Goal: Task Accomplishment & Management: Manage account settings

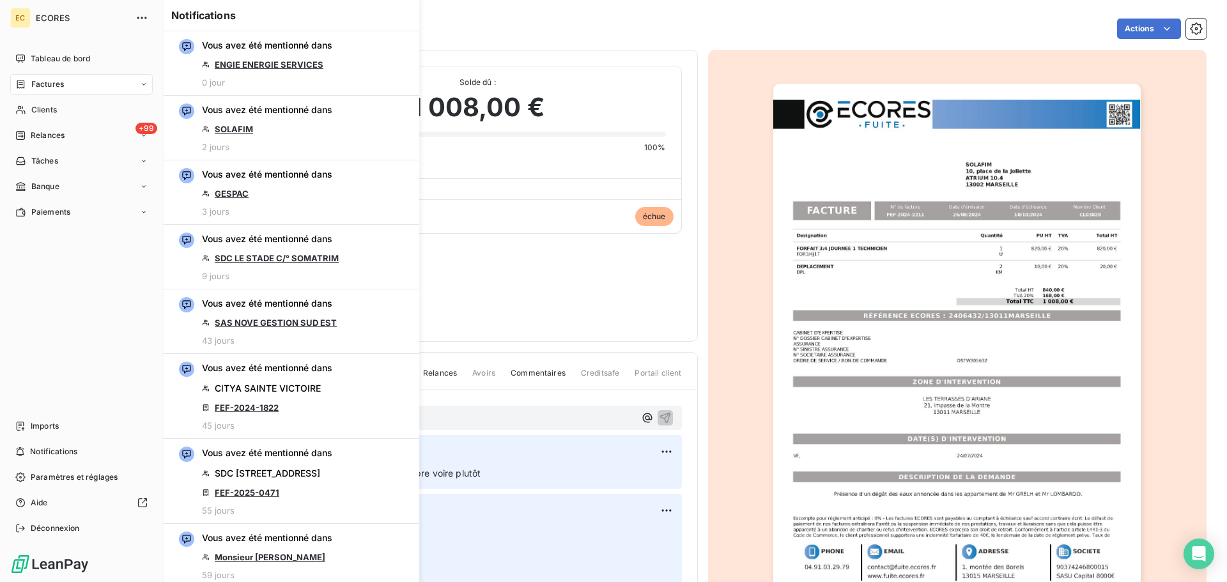
drag, startPoint x: 42, startPoint y: 84, endPoint x: 78, endPoint y: 91, distance: 36.5
click at [42, 84] on span "Factures" at bounding box center [47, 85] width 33 height 12
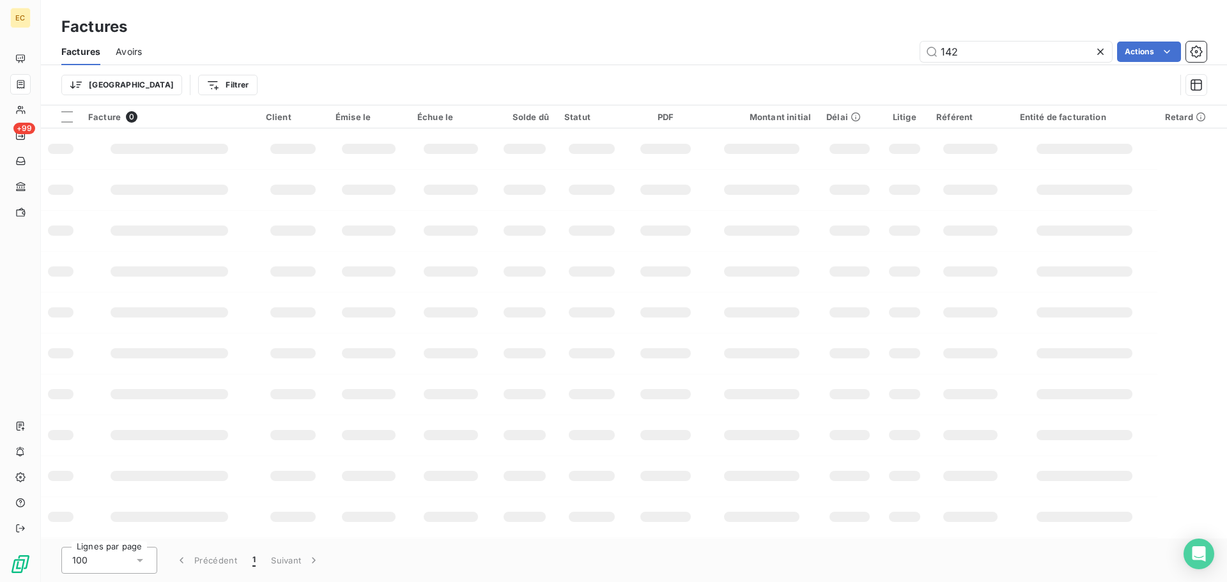
type input "1428"
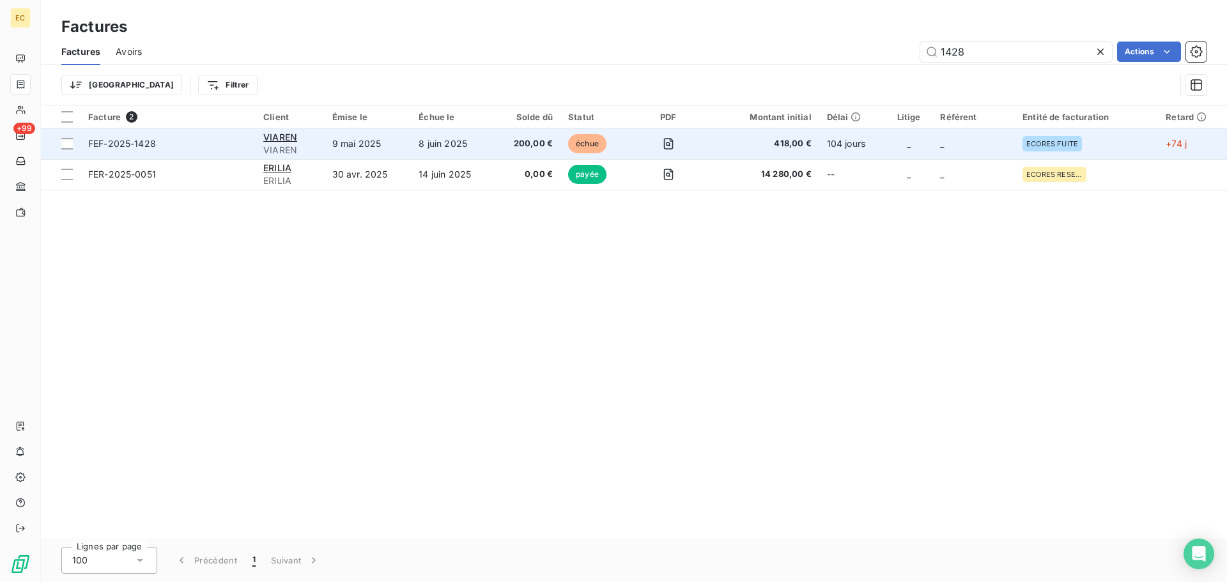
click at [376, 148] on td "9 mai 2025" at bounding box center [368, 143] width 87 height 31
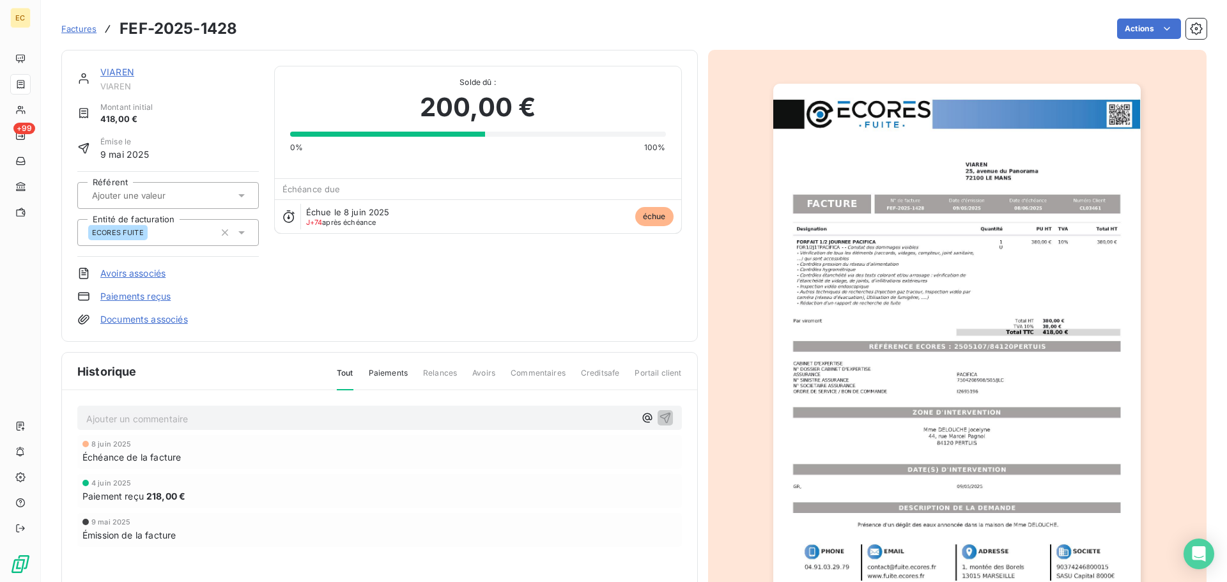
click at [155, 296] on link "Paiements reçus" at bounding box center [135, 296] width 70 height 13
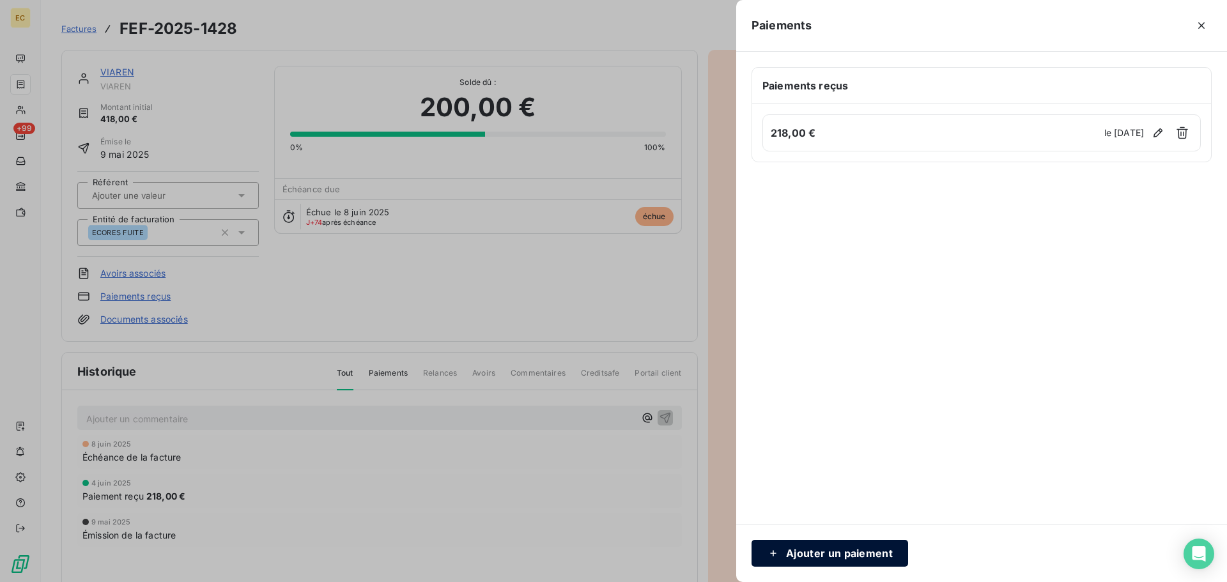
click at [829, 553] on button "Ajouter un paiement" at bounding box center [829, 553] width 157 height 27
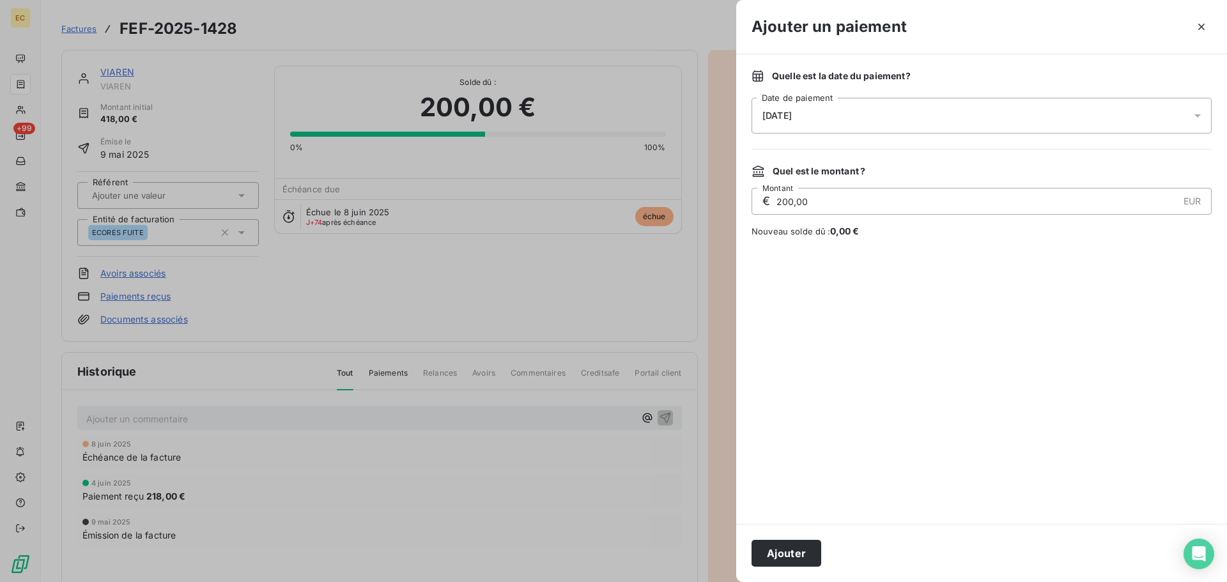
click at [806, 105] on div "[DATE]" at bounding box center [981, 116] width 460 height 36
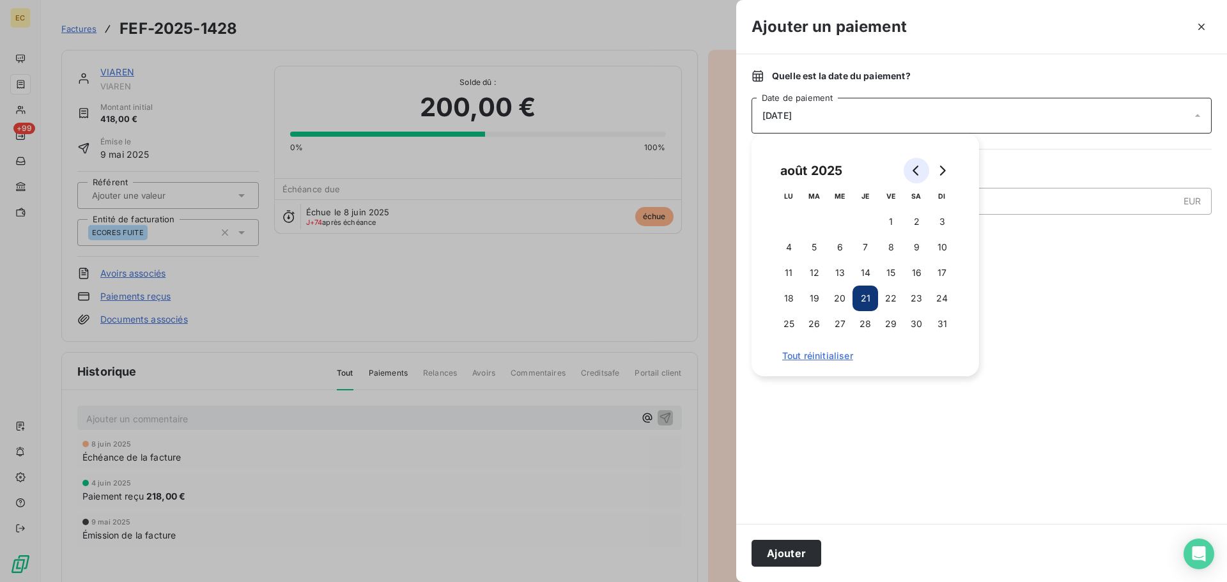
click at [914, 173] on icon "Go to previous month" at bounding box center [915, 170] width 6 height 10
click at [819, 273] on button "10" at bounding box center [814, 273] width 26 height 26
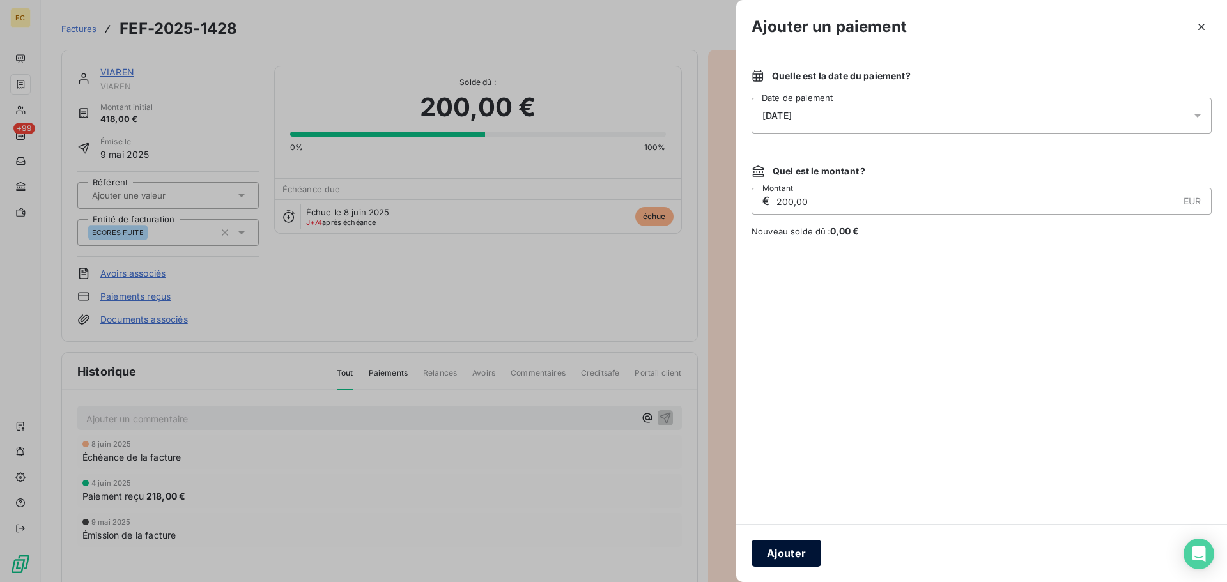
click at [796, 554] on button "Ajouter" at bounding box center [786, 553] width 70 height 27
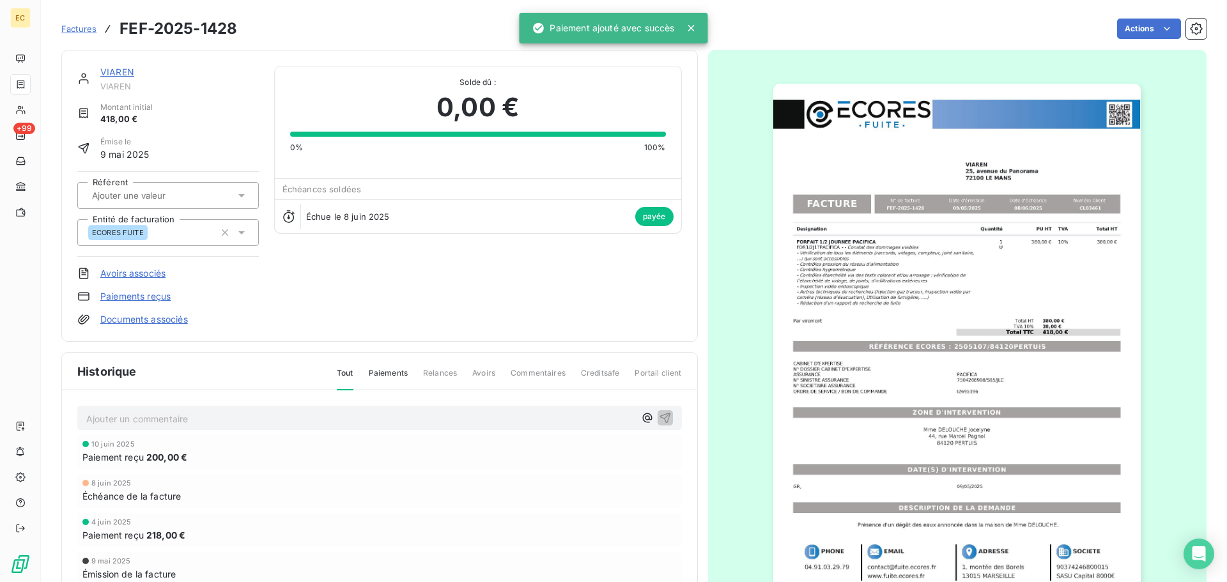
click at [82, 27] on span "Factures" at bounding box center [78, 29] width 35 height 10
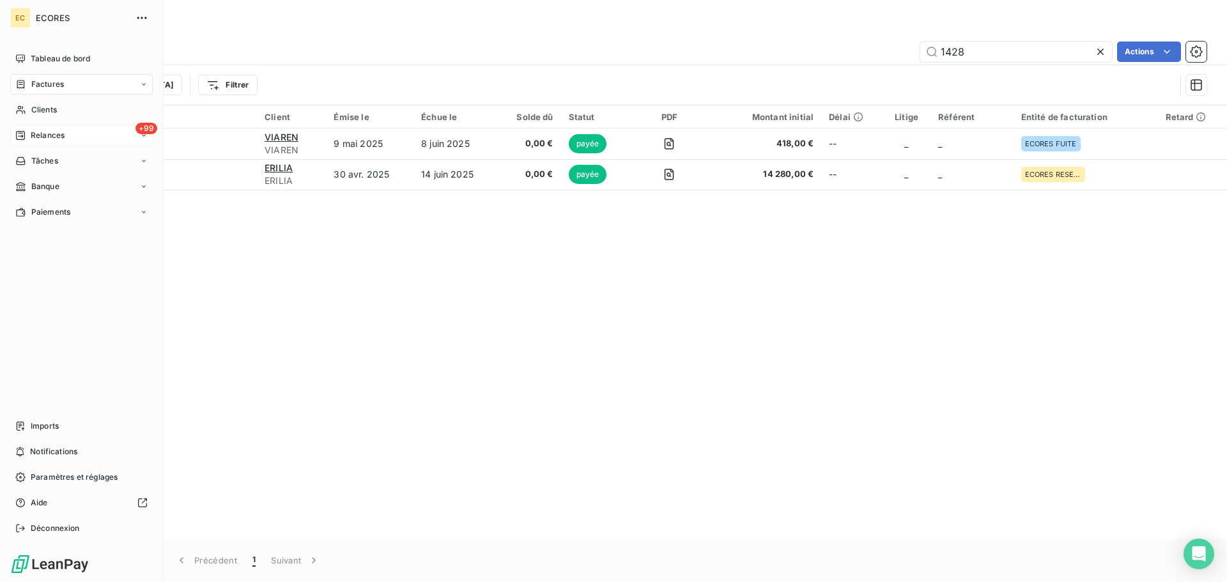
click at [43, 134] on span "Relances" at bounding box center [48, 136] width 34 height 12
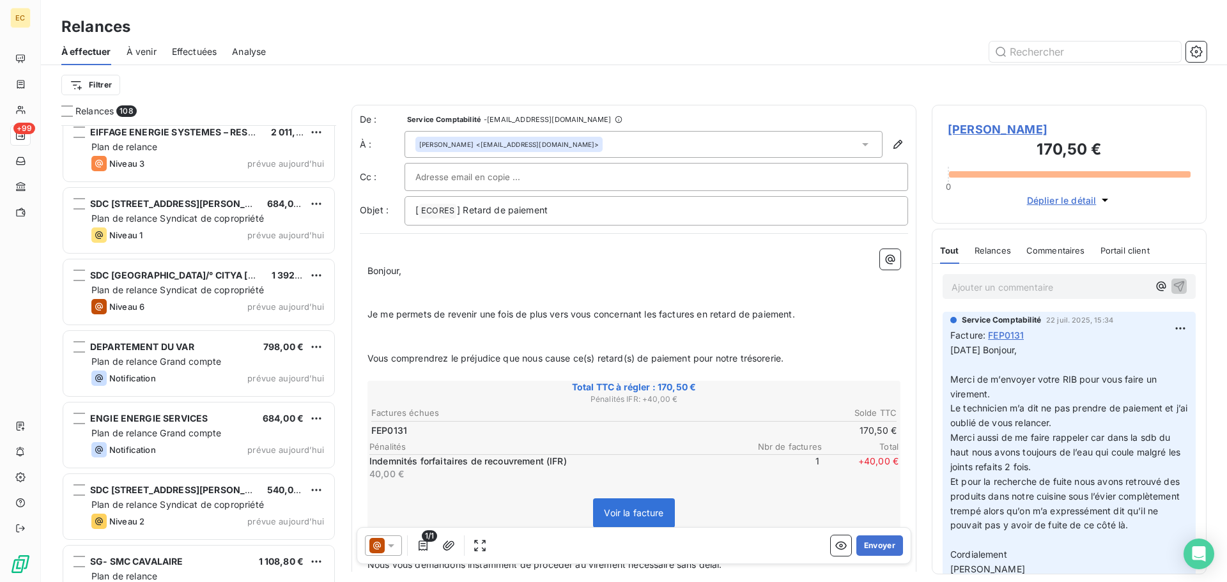
scroll to position [7273, 0]
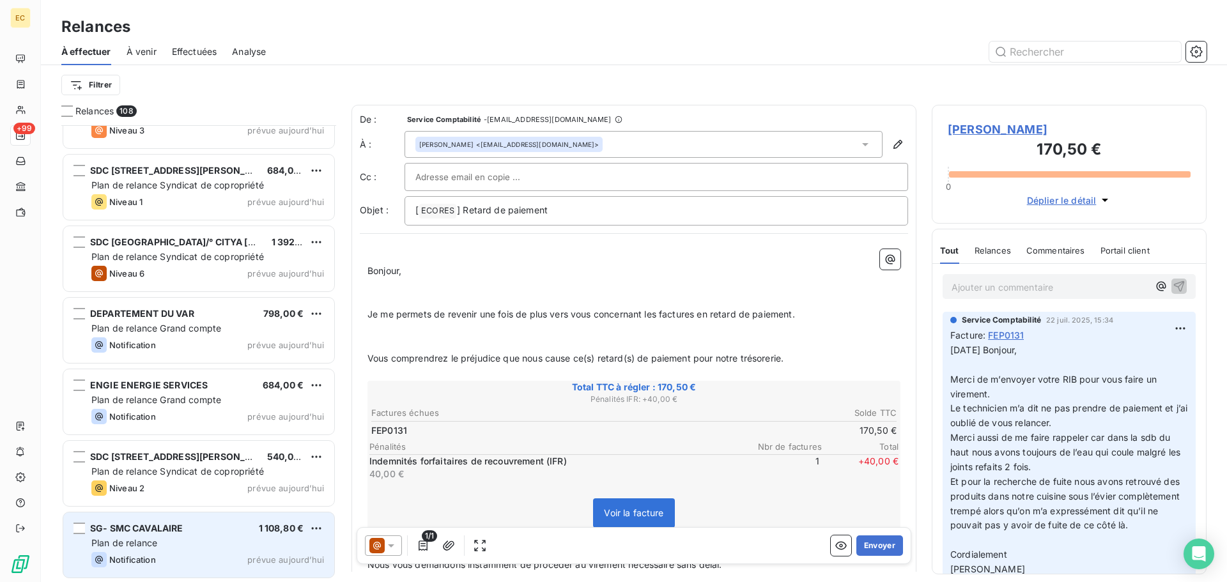
click at [147, 537] on div "Plan de relance" at bounding box center [207, 543] width 233 height 13
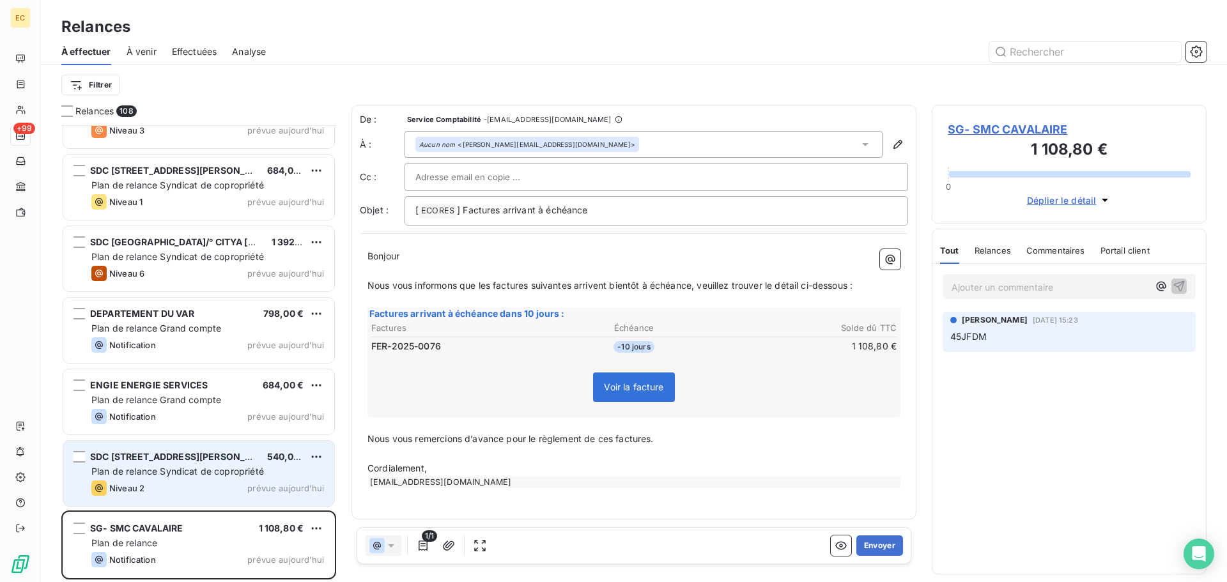
click at [219, 472] on span "Plan de relance Syndicat de copropriété" at bounding box center [177, 471] width 173 height 11
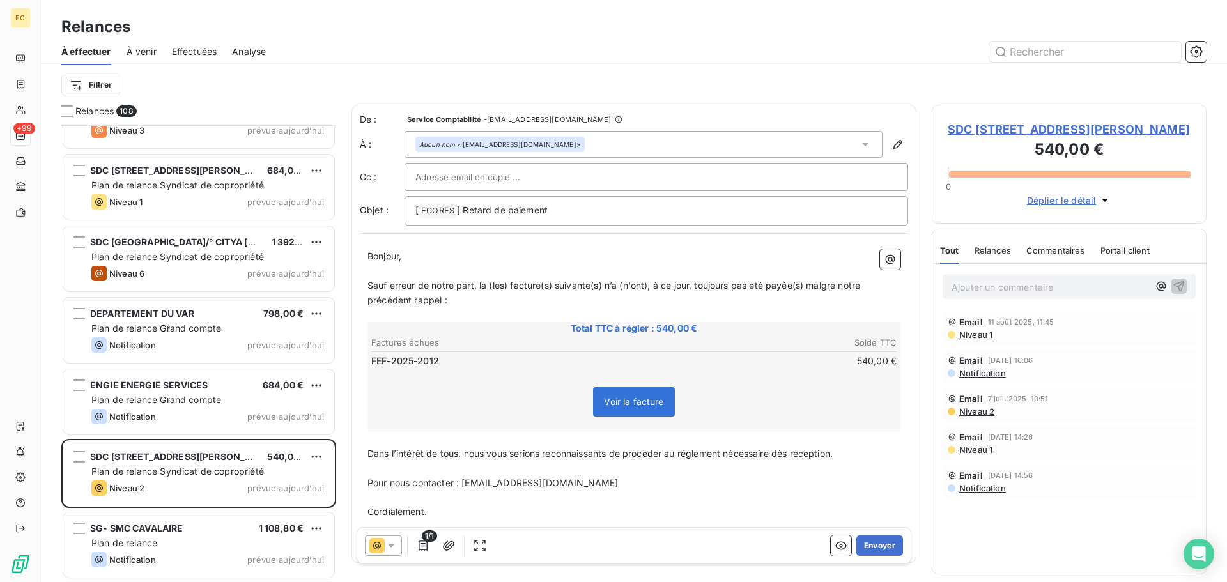
click at [1010, 132] on span "SDC [STREET_ADDRESS][PERSON_NAME]" at bounding box center [1069, 129] width 243 height 17
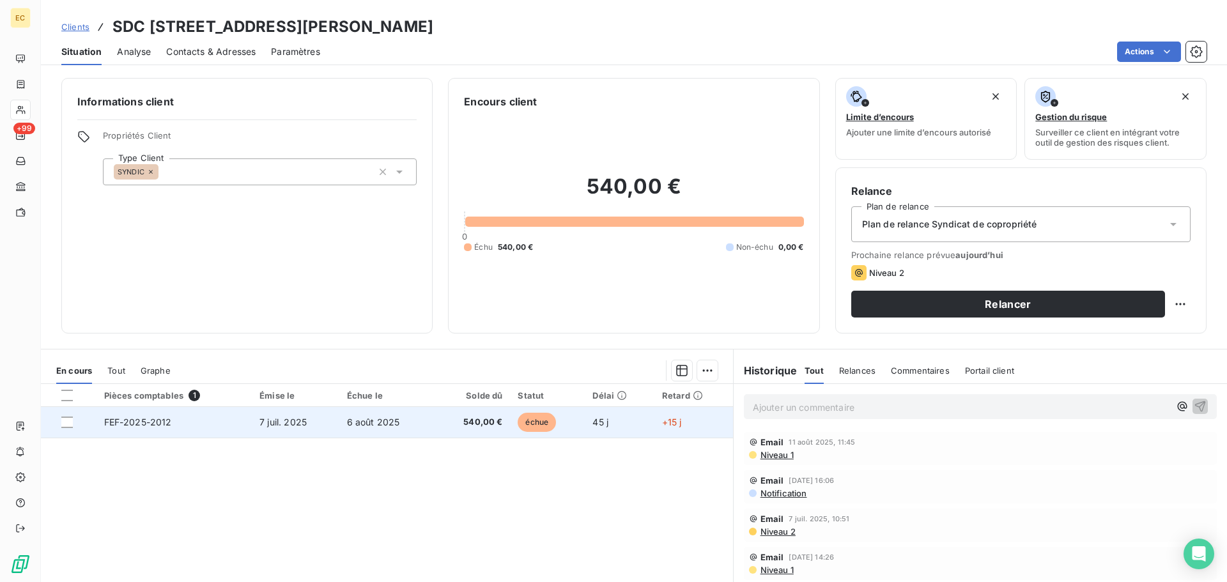
click at [435, 431] on td "540,00 €" at bounding box center [473, 422] width 76 height 31
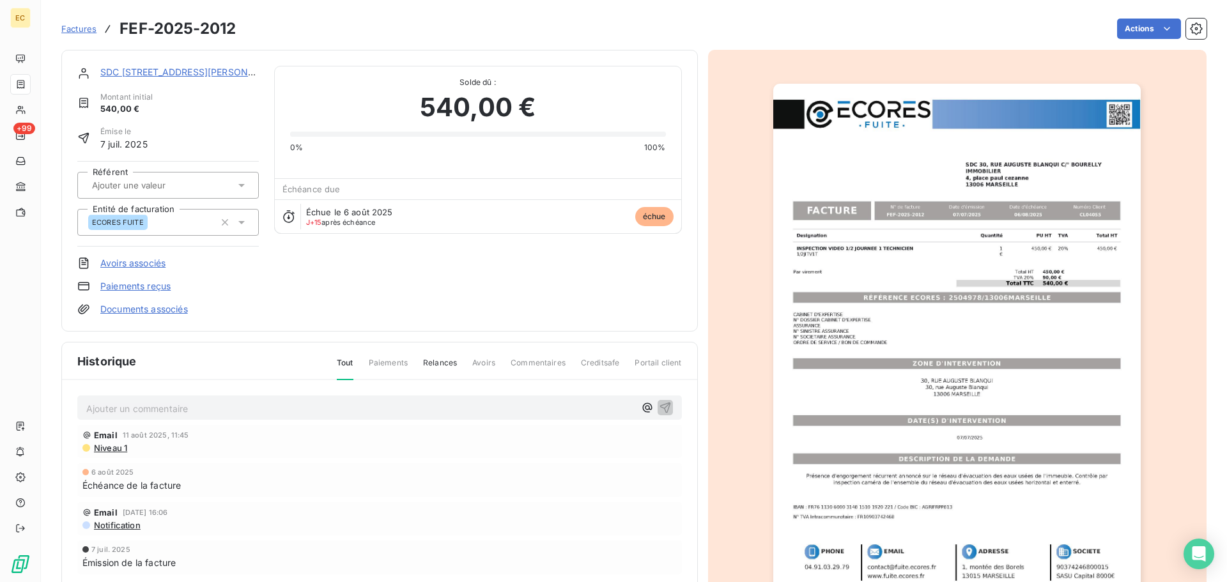
click at [906, 298] on img "button" at bounding box center [956, 344] width 367 height 520
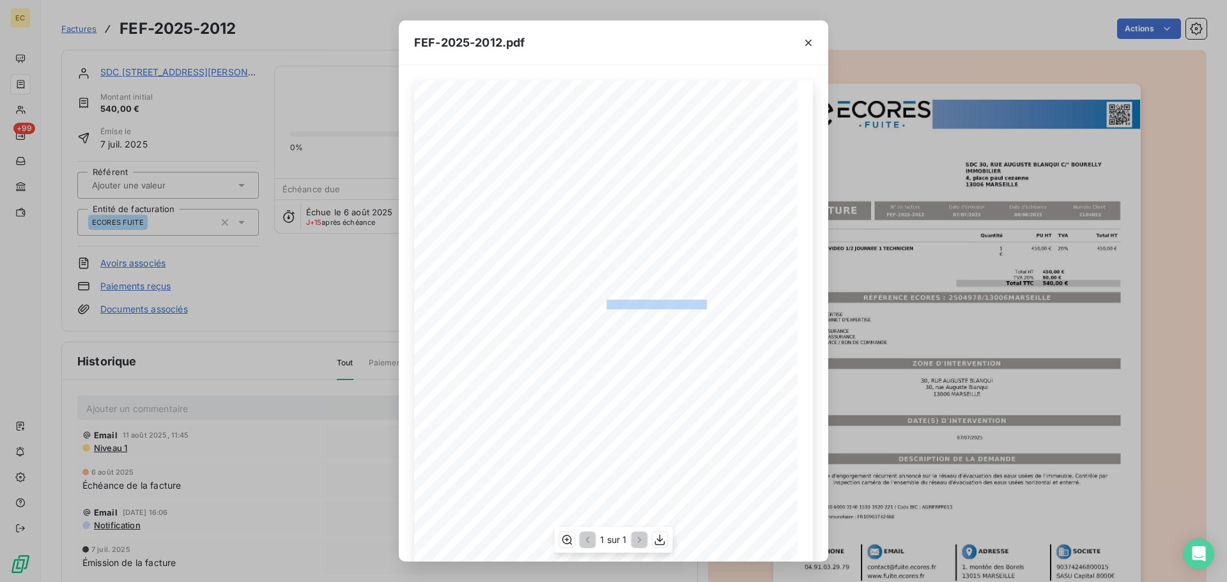
drag, startPoint x: 704, startPoint y: 305, endPoint x: 600, endPoint y: 307, distance: 104.2
click at [600, 306] on span "RÉFÉRENCE ECORES : 2504978/13006MARSEILLE" at bounding box center [614, 303] width 196 height 6
copy span "2504978/13006MARSEILL"
click at [816, 42] on button "button" at bounding box center [808, 43] width 20 height 20
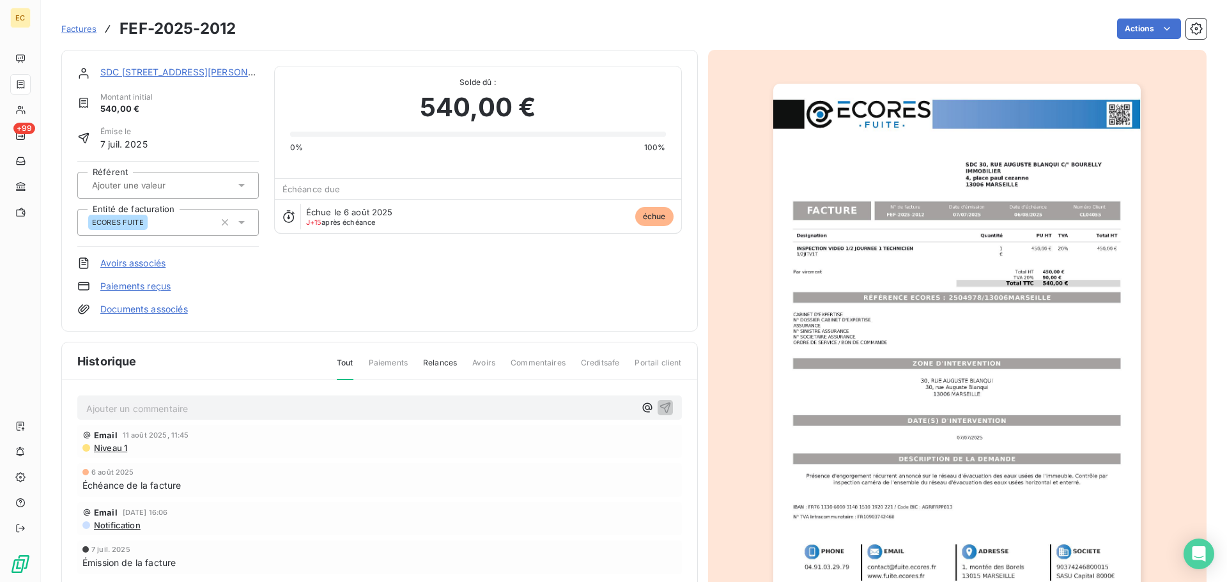
click at [122, 75] on link "SDC [STREET_ADDRESS][PERSON_NAME]" at bounding box center [191, 71] width 182 height 11
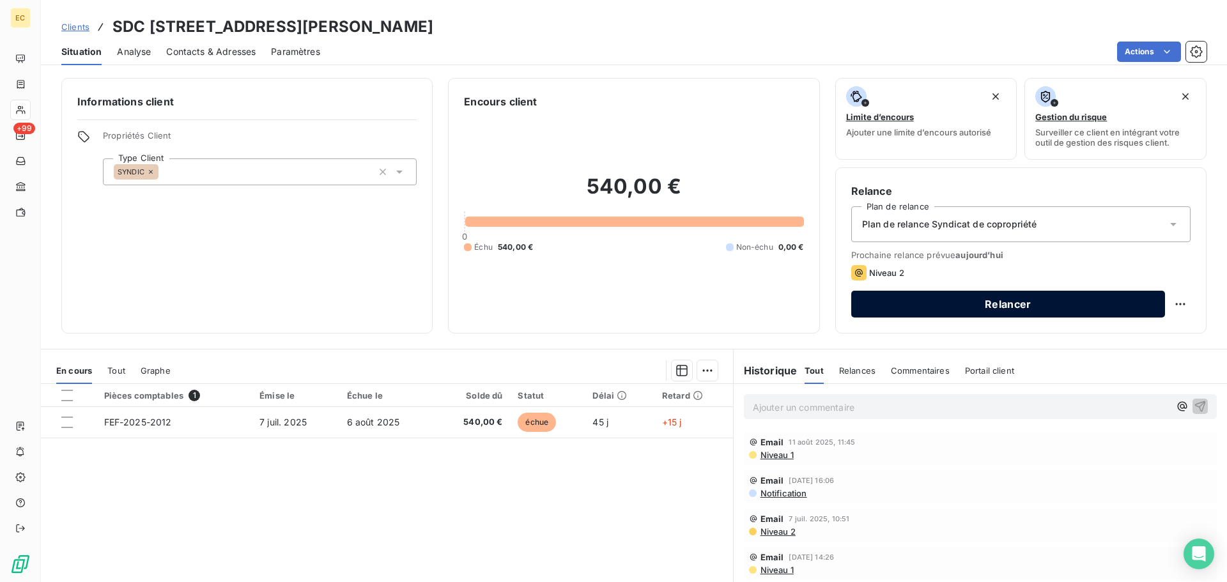
click at [916, 311] on button "Relancer" at bounding box center [1008, 304] width 314 height 27
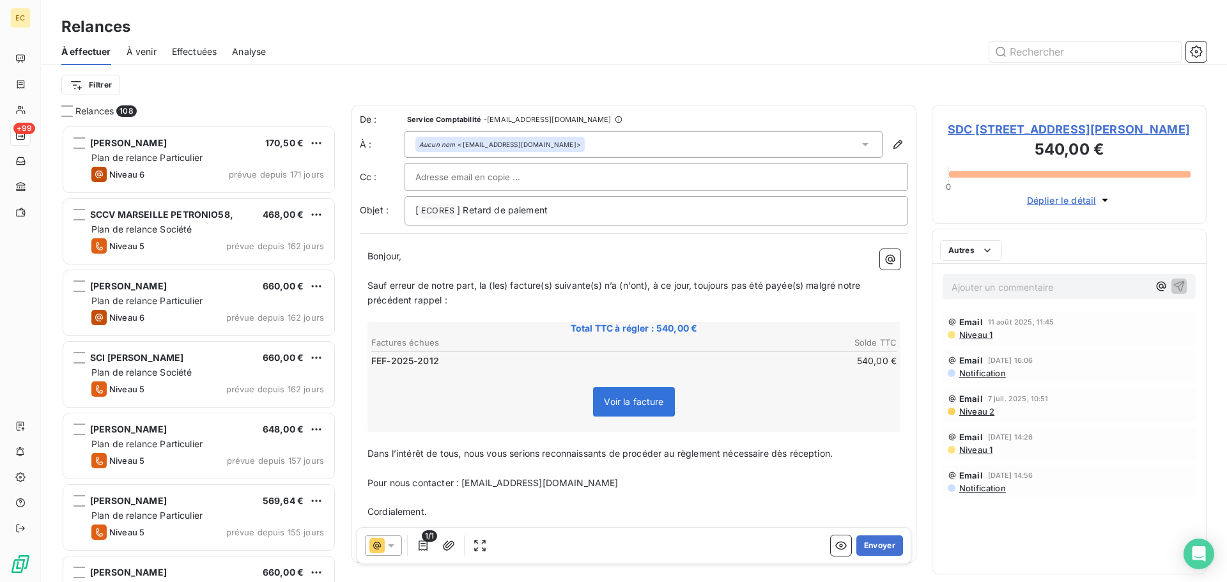
scroll to position [447, 265]
click at [482, 178] on input "text" at bounding box center [483, 176] width 137 height 19
paste input "[EMAIL_ADDRESS][DOMAIN_NAME]"
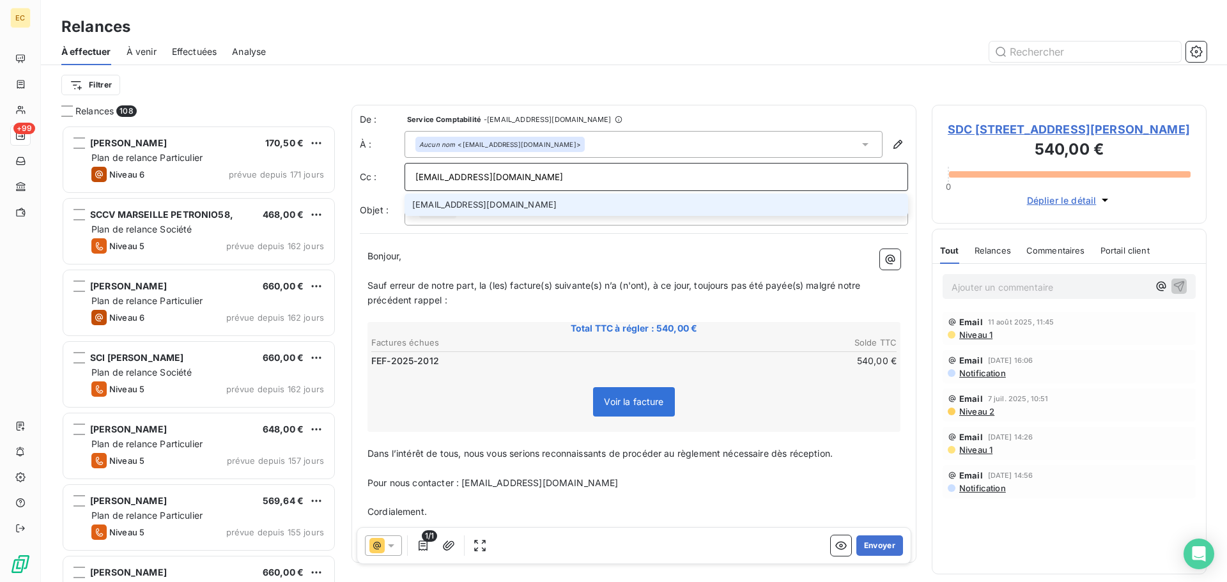
type input "[EMAIL_ADDRESS][DOMAIN_NAME]"
click at [497, 208] on li "[EMAIL_ADDRESS][DOMAIN_NAME]" at bounding box center [656, 205] width 504 height 22
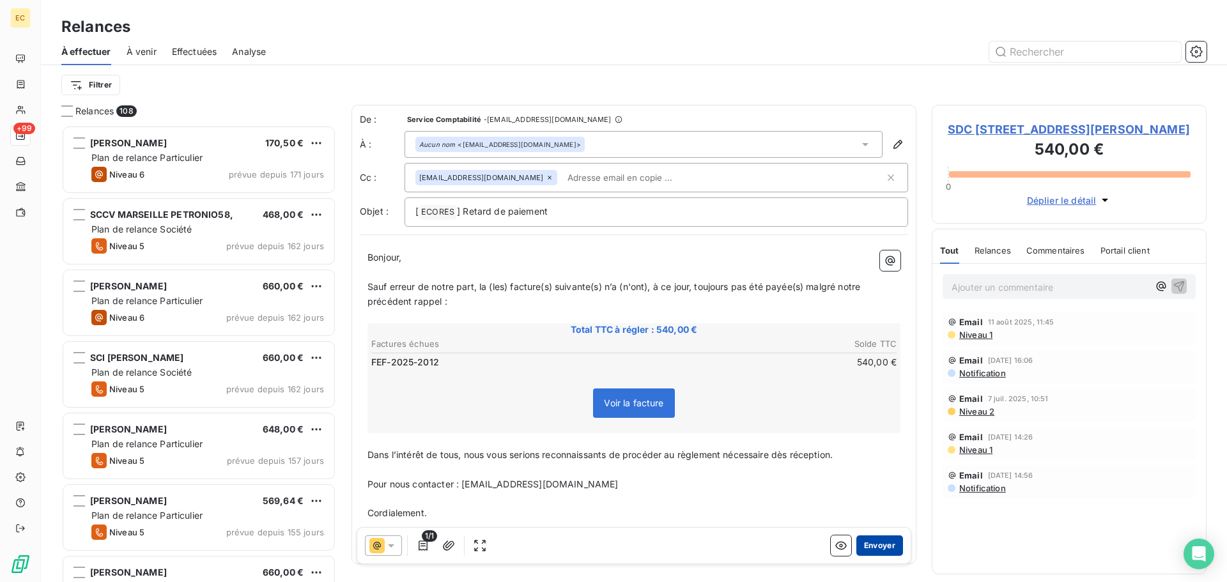
click at [859, 546] on button "Envoyer" at bounding box center [879, 545] width 47 height 20
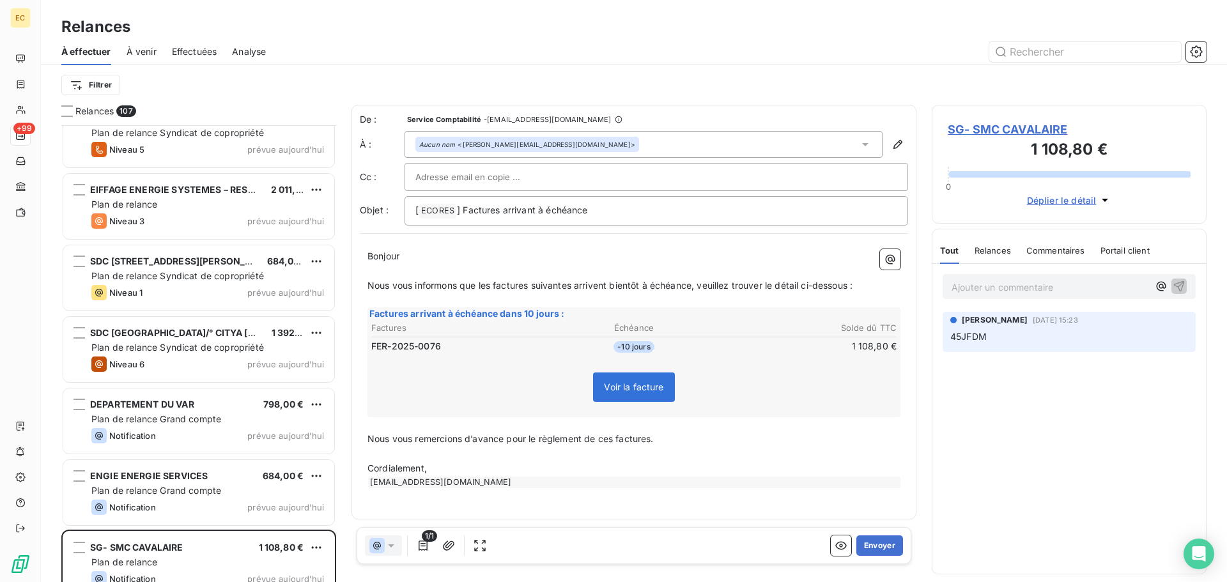
scroll to position [7201, 0]
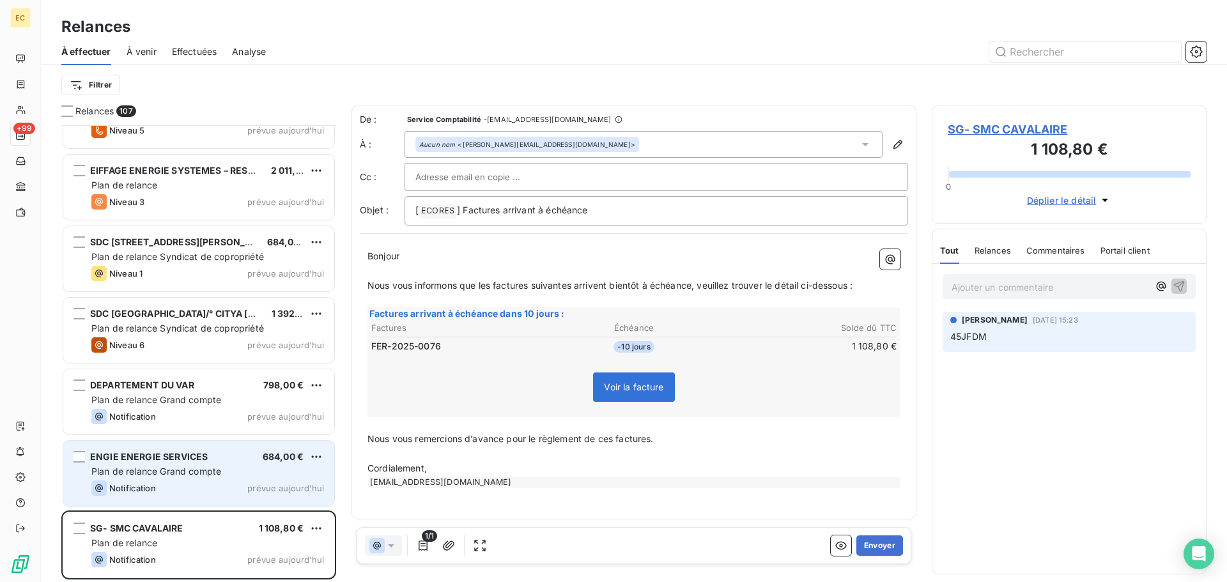
click at [144, 468] on span "Plan de relance Grand compte" at bounding box center [156, 471] width 130 height 11
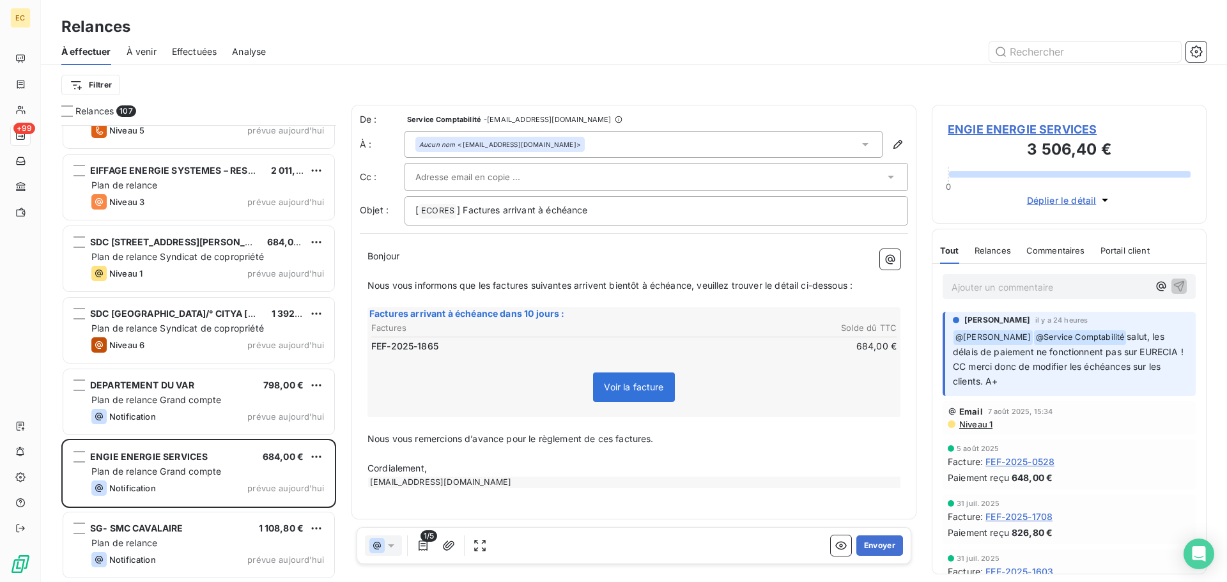
click at [962, 132] on span "ENGIE ENERGIE SERVICES" at bounding box center [1069, 129] width 243 height 17
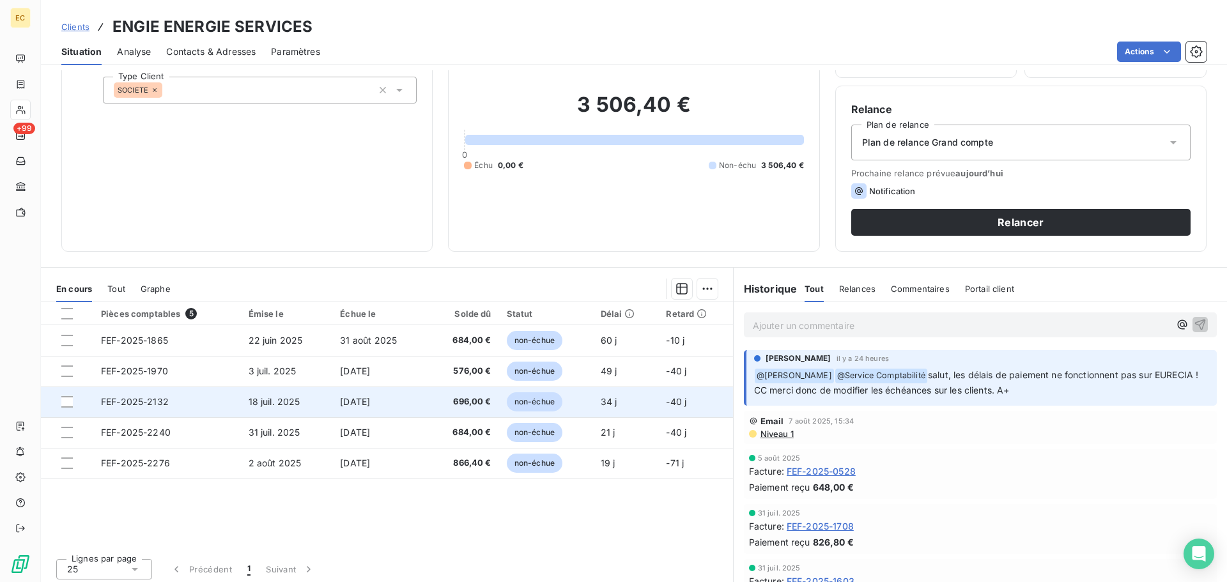
scroll to position [86, 0]
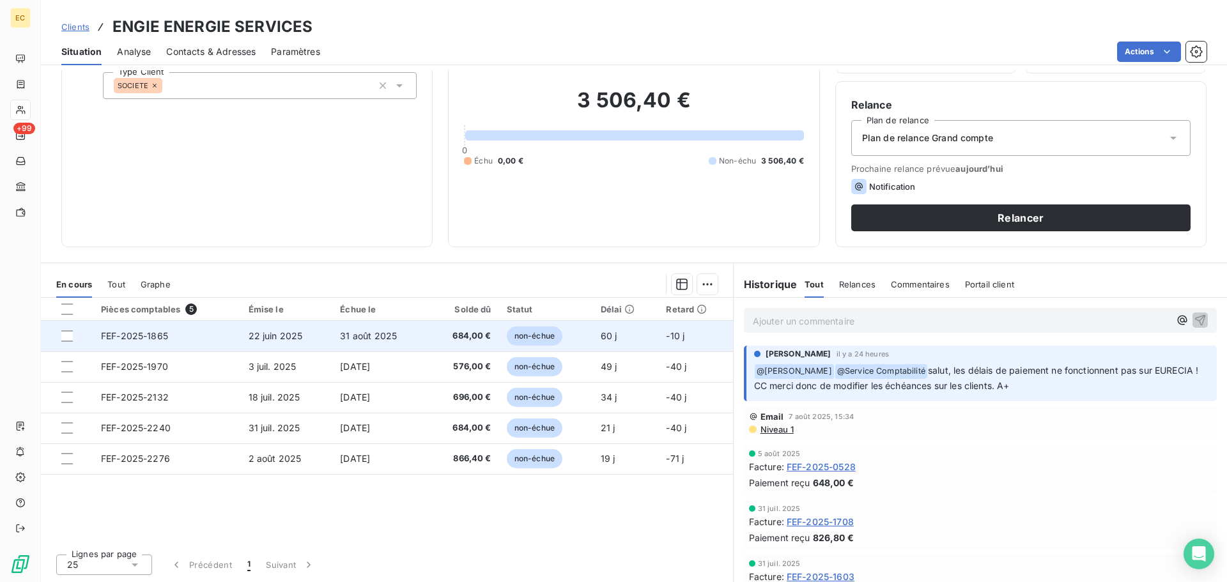
click at [272, 344] on td "22 juin 2025" at bounding box center [287, 336] width 92 height 31
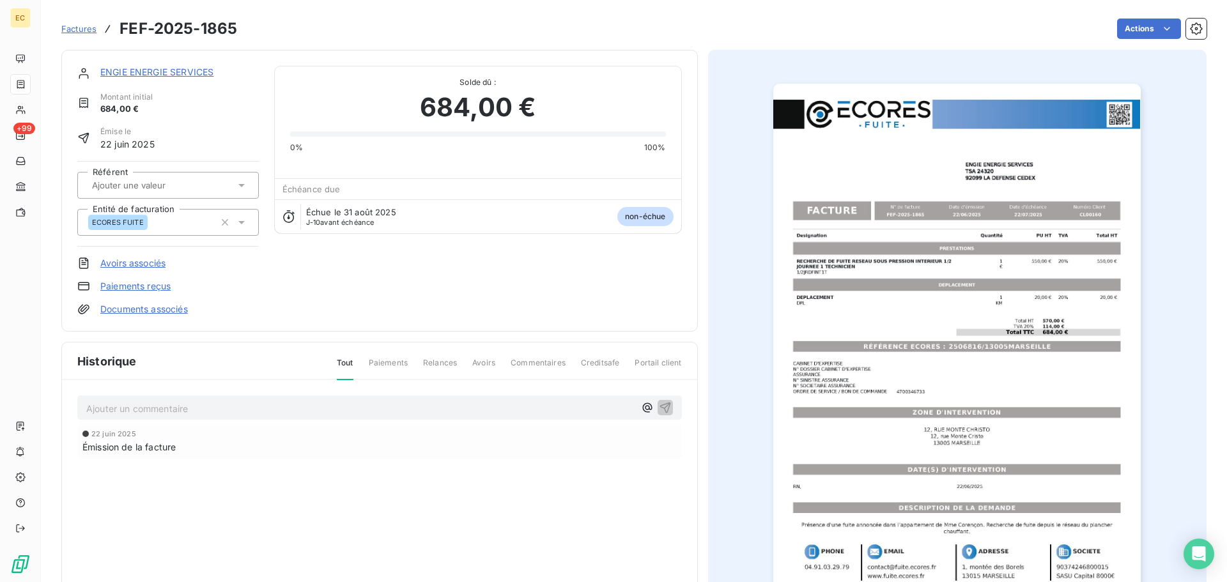
click at [924, 348] on img "button" at bounding box center [956, 344] width 367 height 520
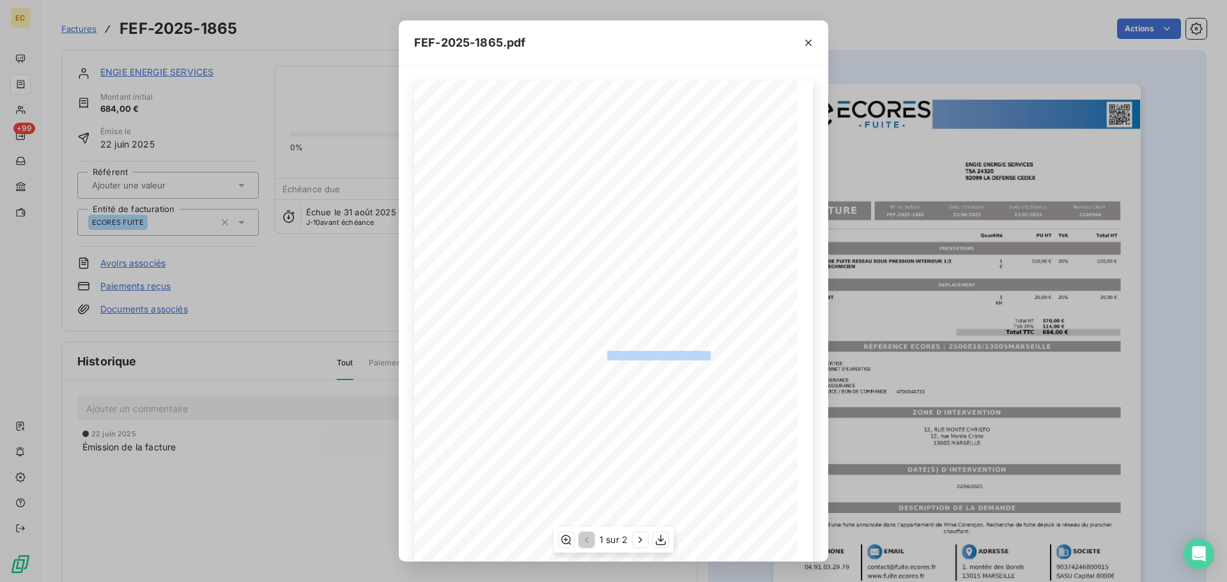
drag, startPoint x: 705, startPoint y: 355, endPoint x: 601, endPoint y: 357, distance: 104.2
click at [601, 357] on span "RÉFÉRENCE ECORES : 2506816/13005MARSEILLE" at bounding box center [613, 354] width 195 height 6
copy span "2506816/13005MARSEILLE"
click at [806, 43] on icon "button" at bounding box center [808, 42] width 13 height 13
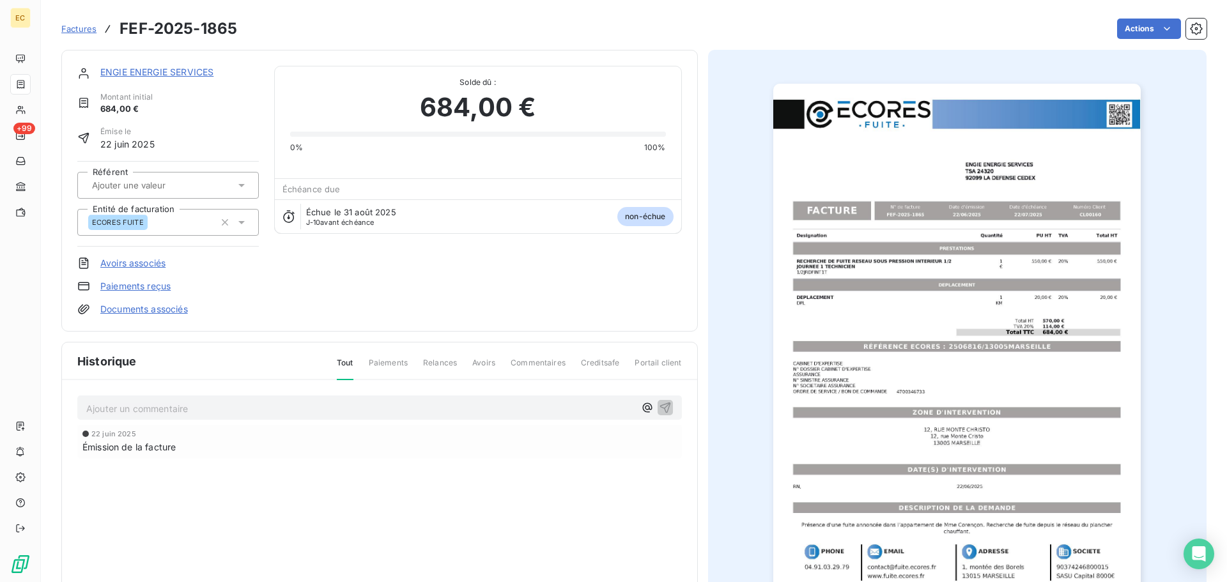
click at [183, 74] on link "ENGIE ENERGIE SERVICES" at bounding box center [156, 71] width 113 height 11
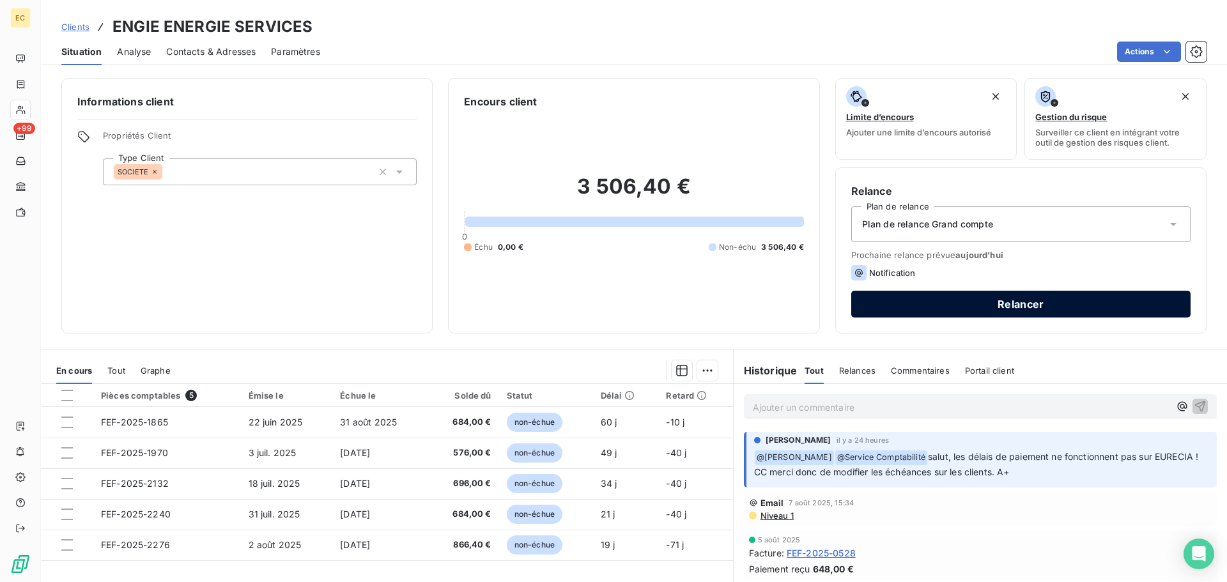
click at [974, 307] on button "Relancer" at bounding box center [1020, 304] width 339 height 27
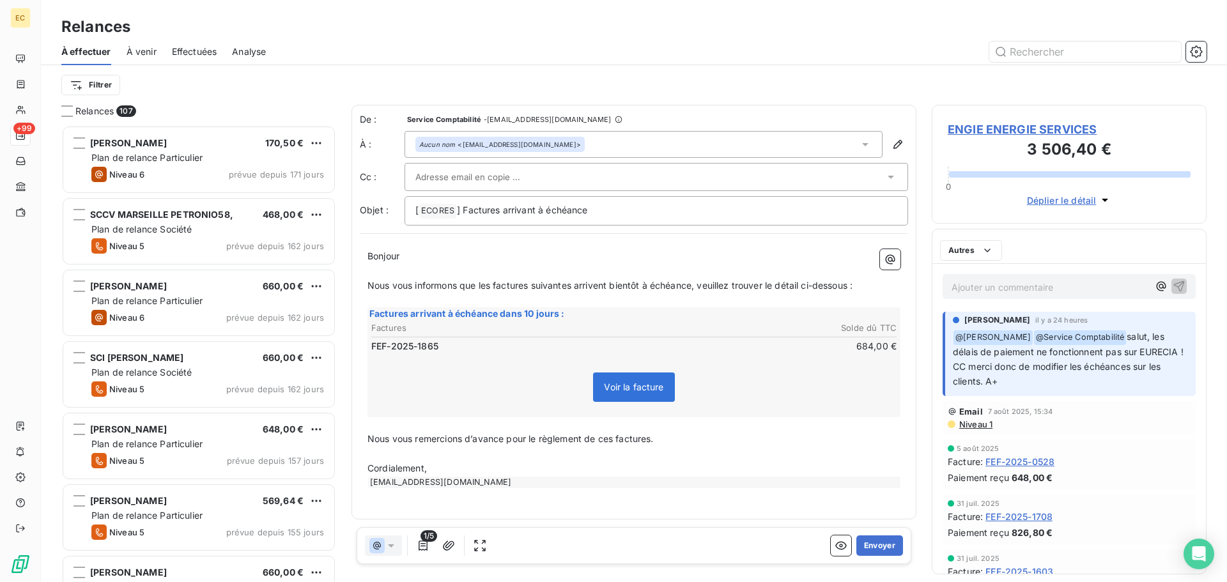
scroll to position [447, 265]
click at [875, 546] on button "Envoyer" at bounding box center [879, 545] width 47 height 20
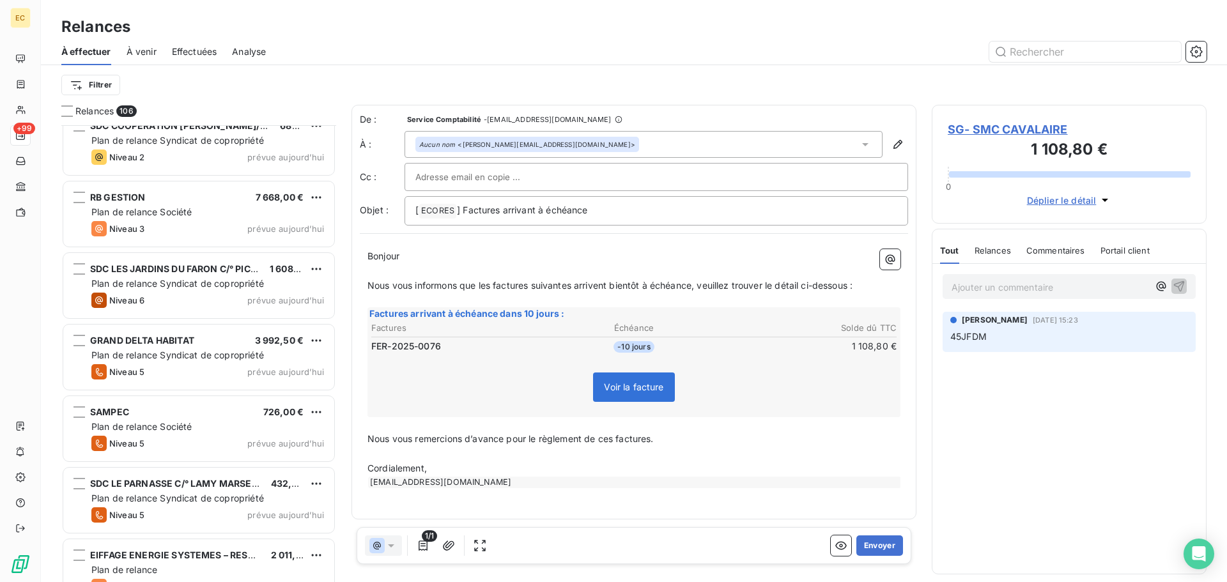
scroll to position [7093, 0]
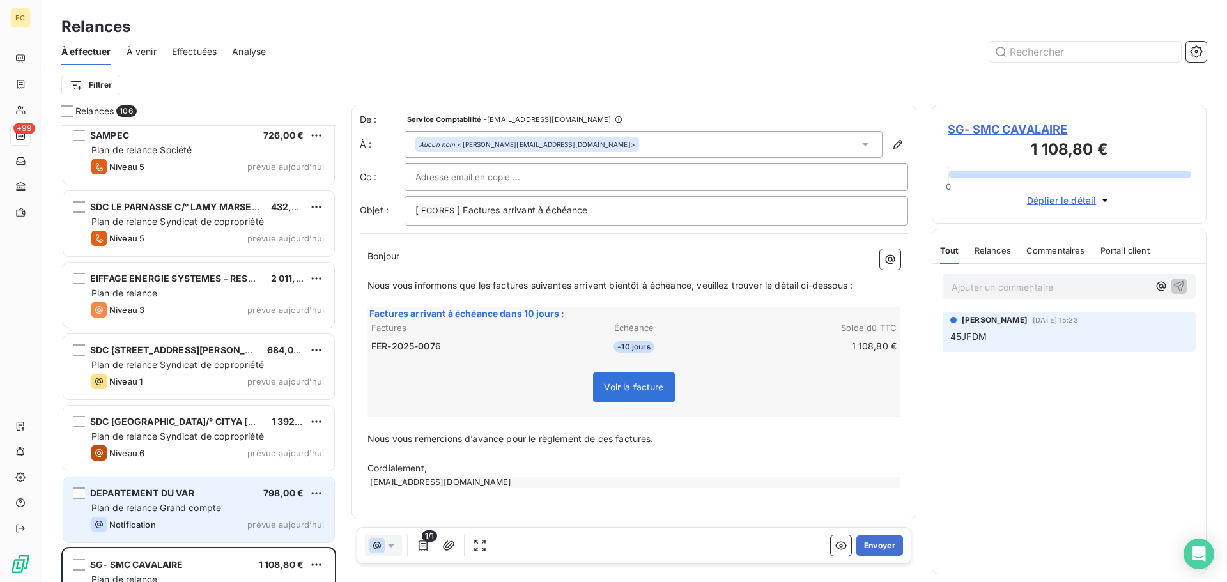
click at [155, 500] on div "DEPARTEMENT DU VAR 798,00 € Plan de relance Grand compte Notification prévue [D…" at bounding box center [198, 509] width 271 height 65
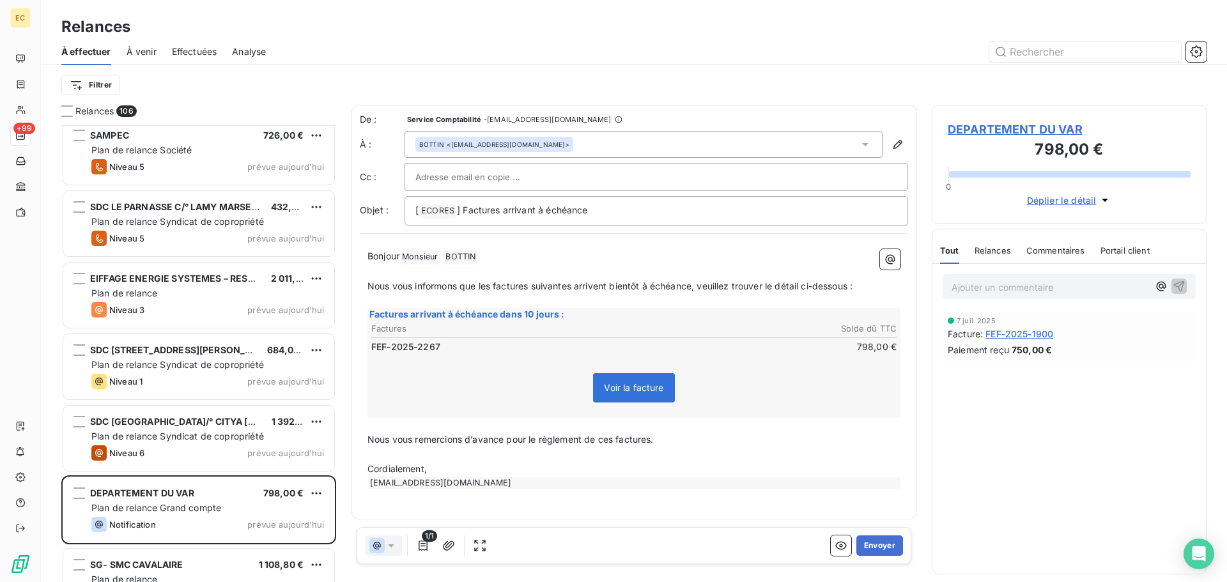
click at [1007, 128] on span "DEPARTEMENT DU VAR" at bounding box center [1069, 129] width 243 height 17
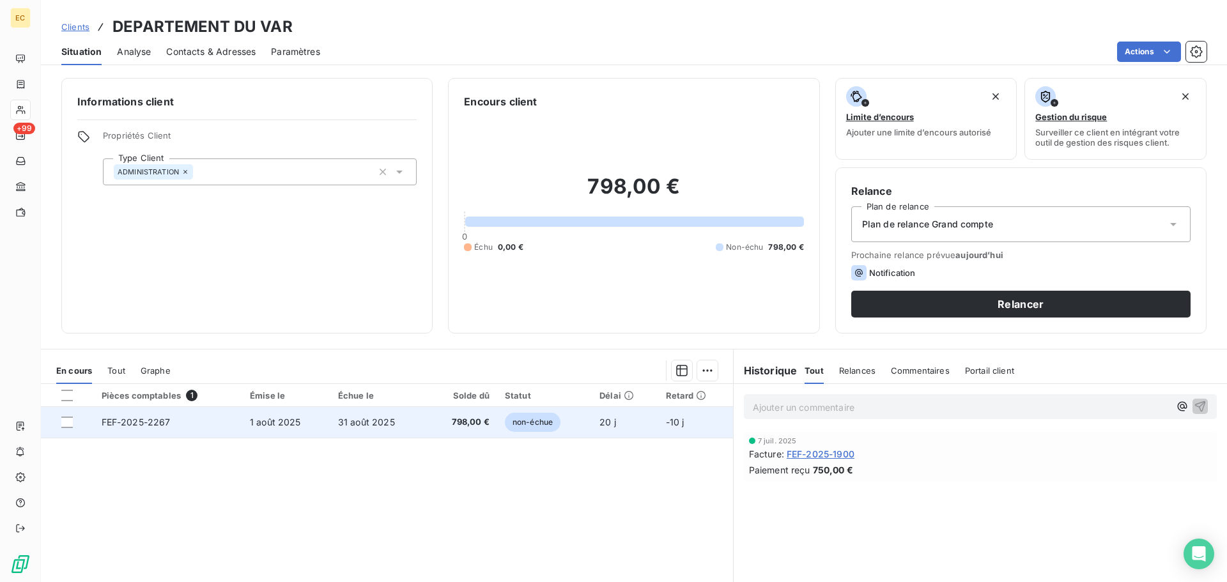
click at [383, 429] on td "31 août 2025" at bounding box center [378, 422] width 96 height 31
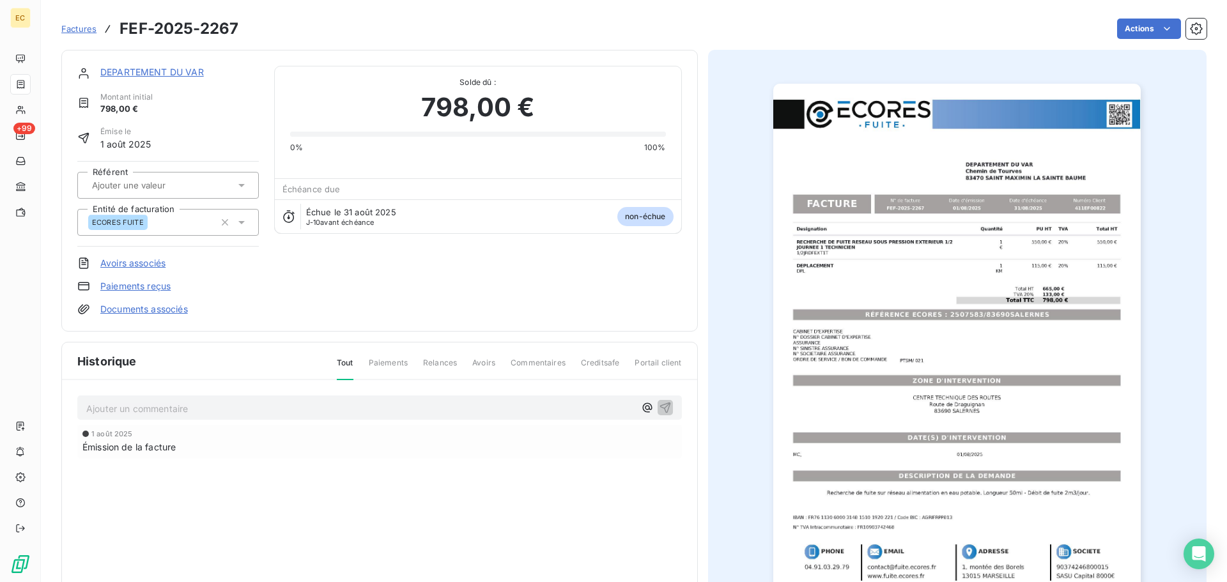
click at [948, 334] on img "button" at bounding box center [956, 344] width 367 height 520
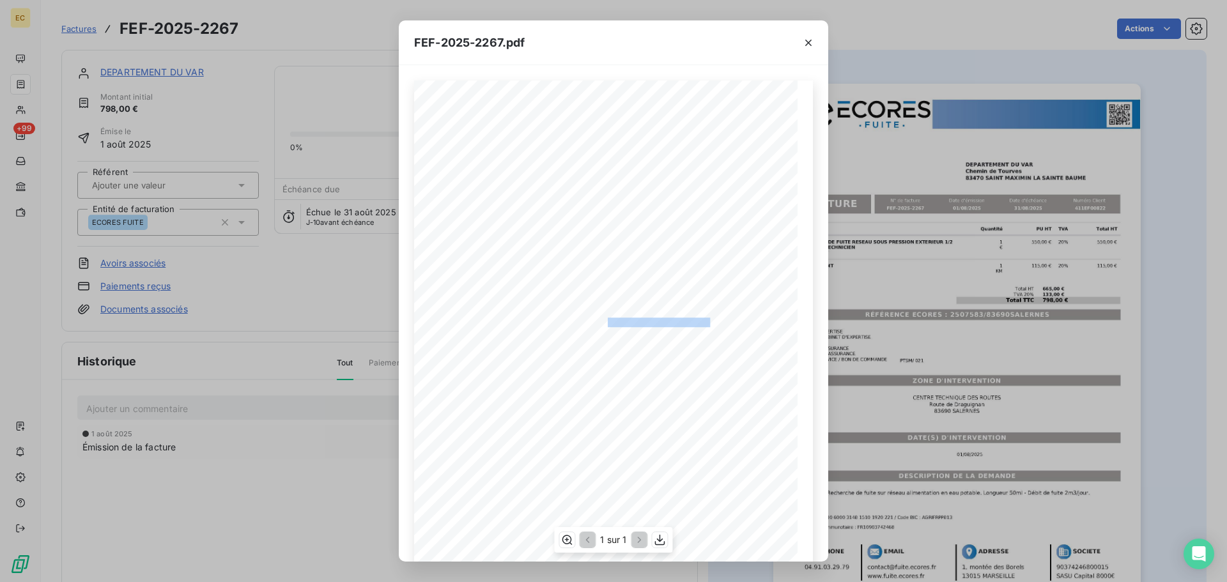
drag, startPoint x: 703, startPoint y: 319, endPoint x: 601, endPoint y: 321, distance: 102.3
click at [601, 321] on span "RÉFÉRENCE ECORES : 2507583/83690SALERNES" at bounding box center [614, 321] width 192 height 6
copy span "2507583/83690SALERNES"
click at [808, 40] on icon "button" at bounding box center [808, 42] width 13 height 13
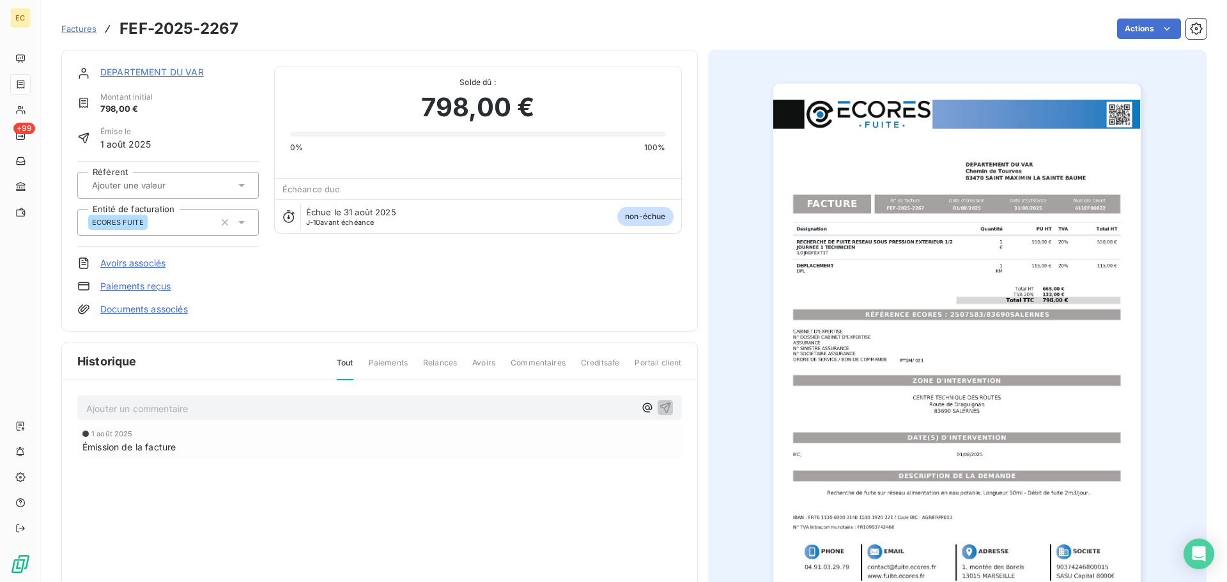
click at [178, 72] on link "DEPARTEMENT DU VAR" at bounding box center [152, 71] width 104 height 11
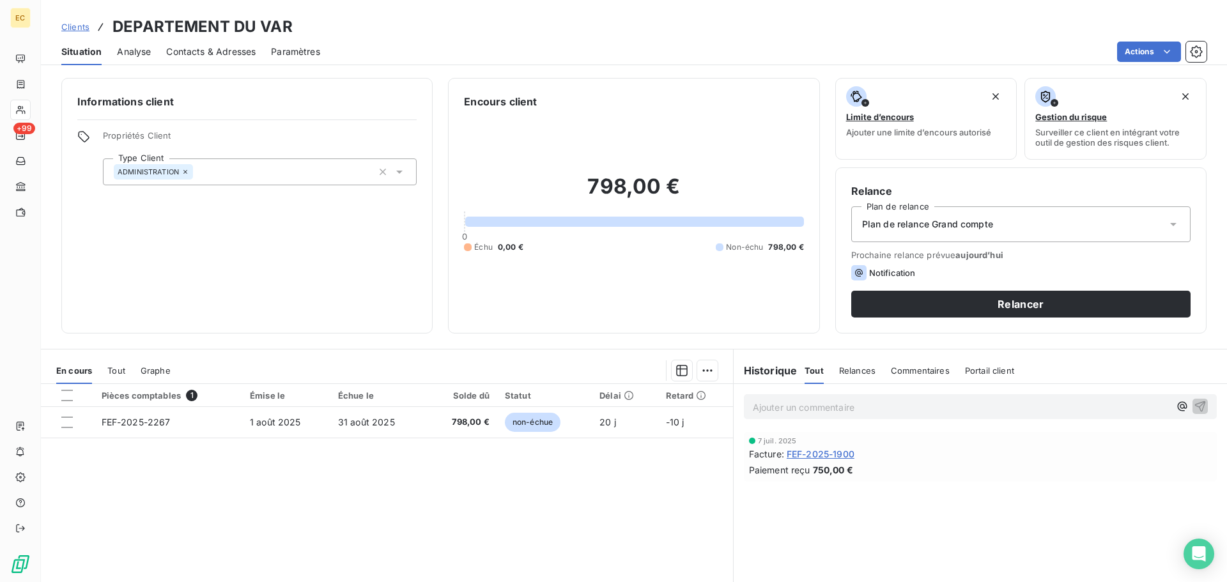
click at [211, 51] on span "Contacts & Adresses" at bounding box center [210, 51] width 89 height 13
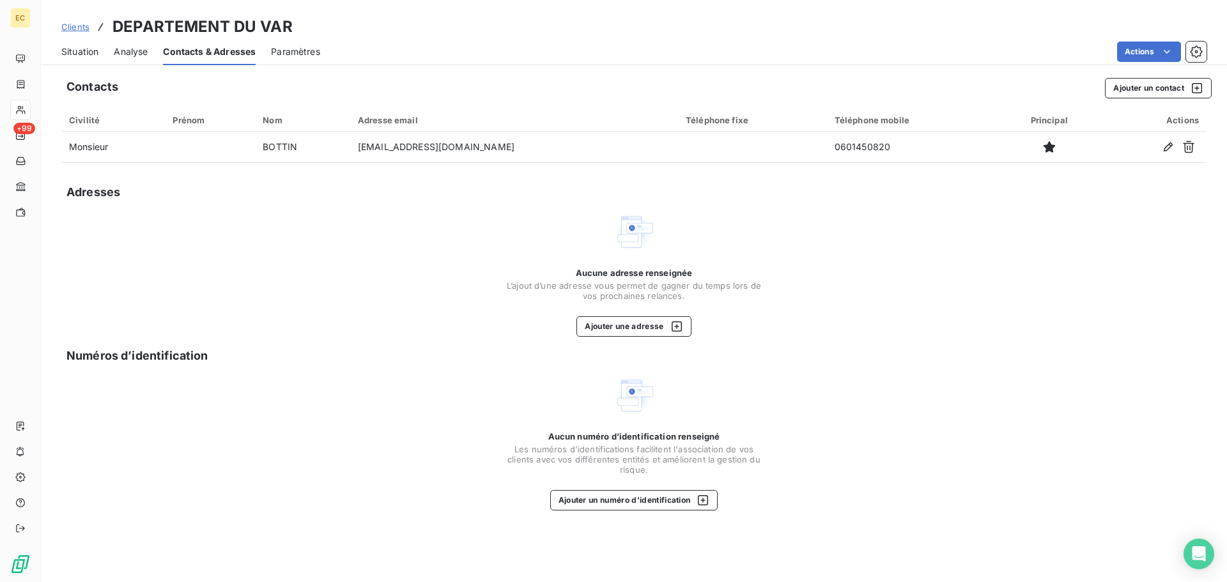
click at [77, 51] on span "Situation" at bounding box center [79, 51] width 37 height 13
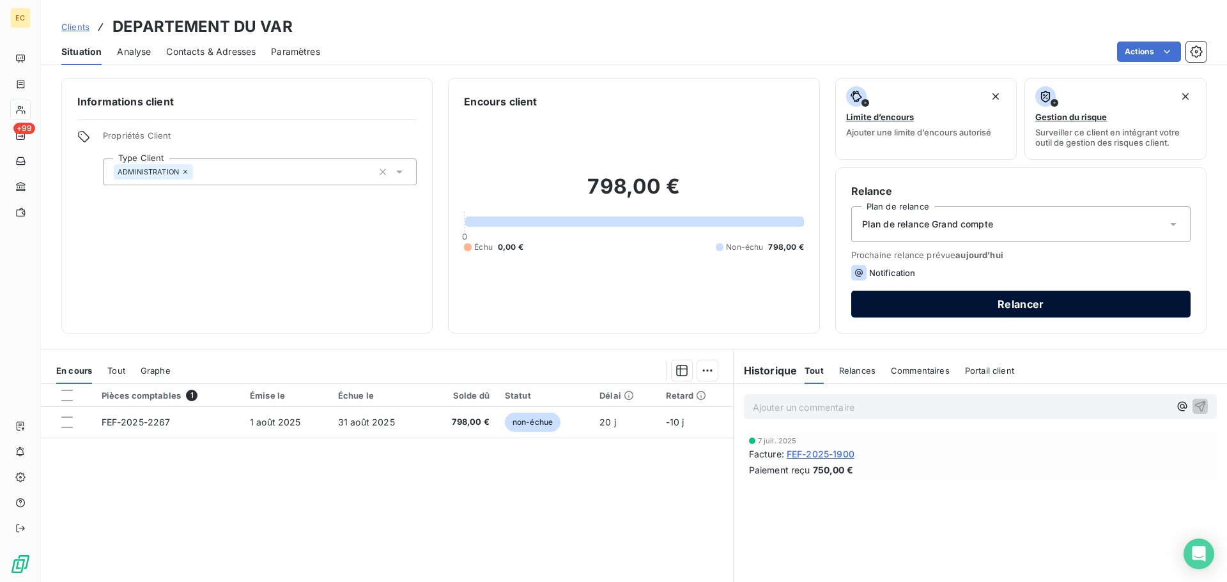
click at [1004, 307] on button "Relancer" at bounding box center [1020, 304] width 339 height 27
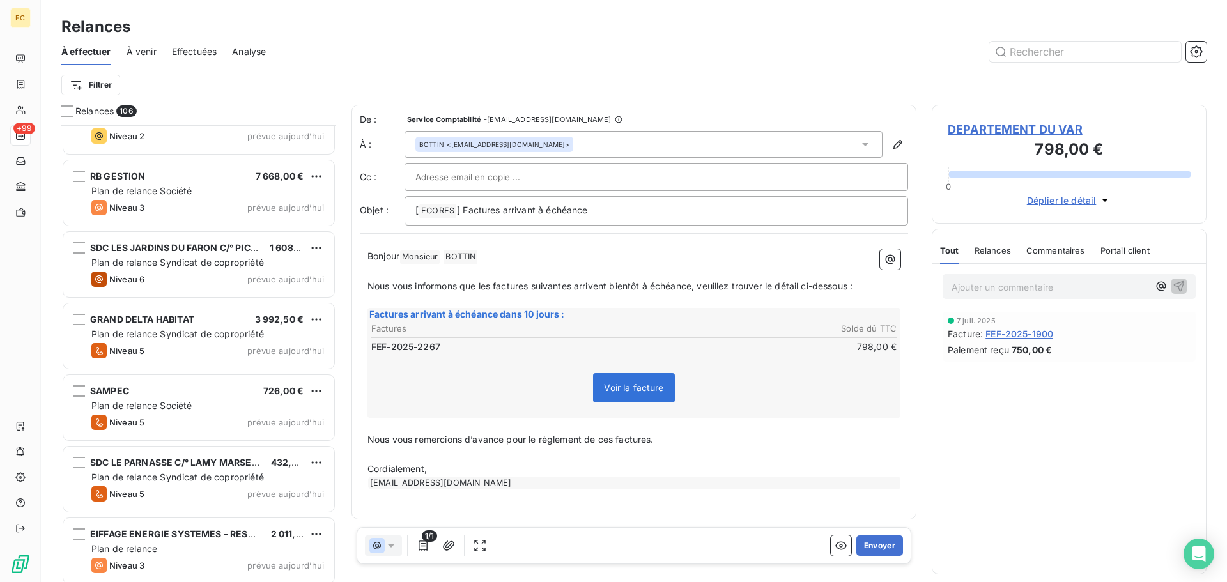
scroll to position [7130, 0]
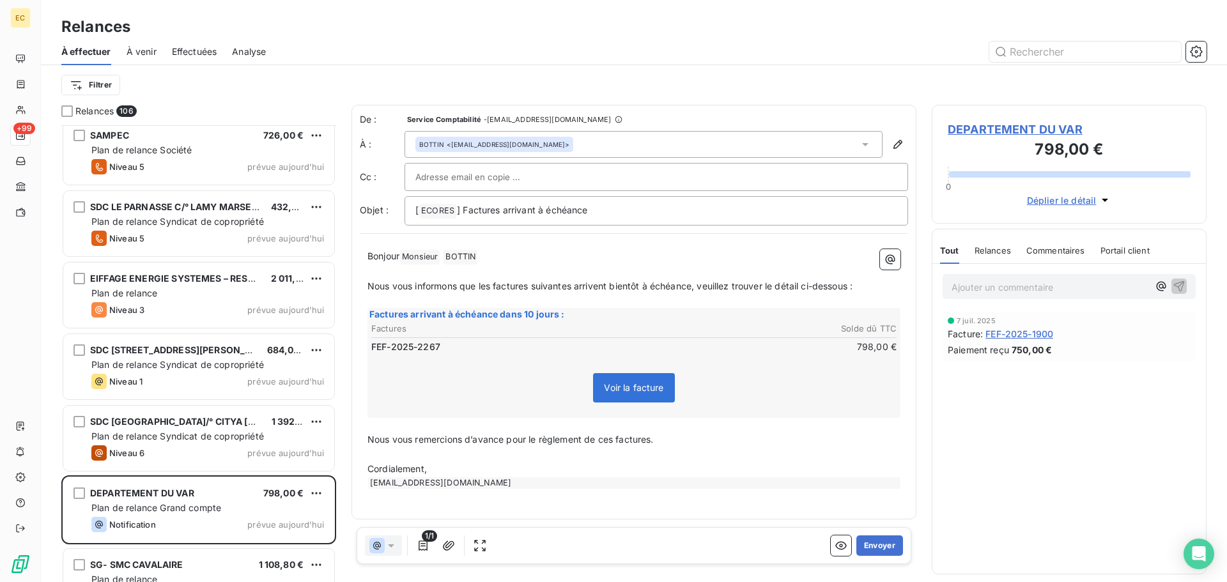
scroll to position [7130, 0]
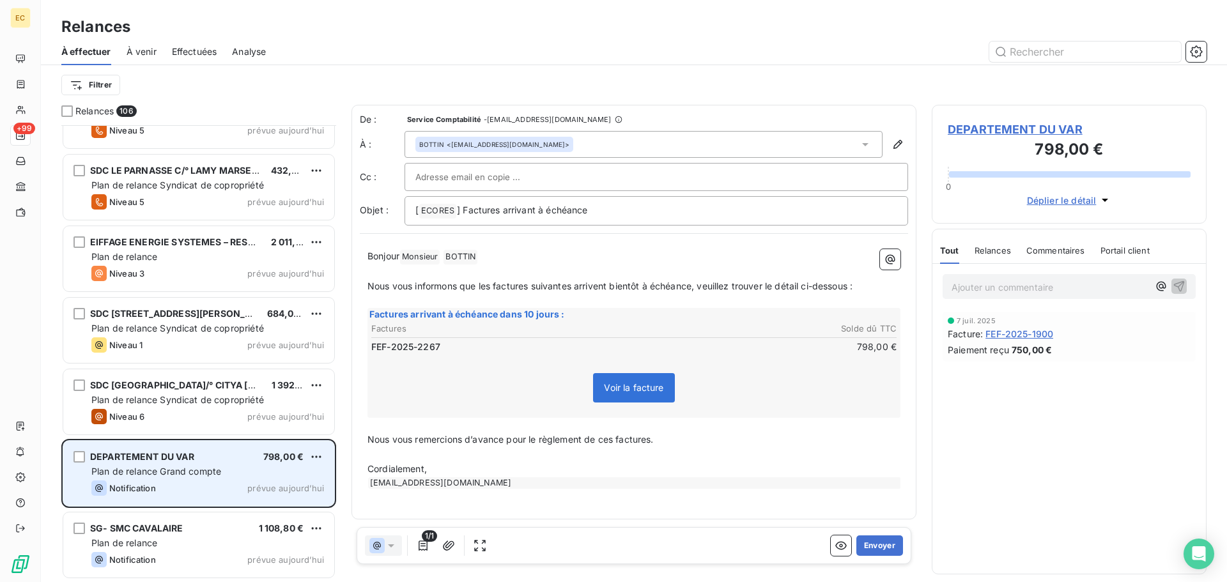
click at [212, 473] on span "Plan de relance Grand compte" at bounding box center [156, 471] width 130 height 11
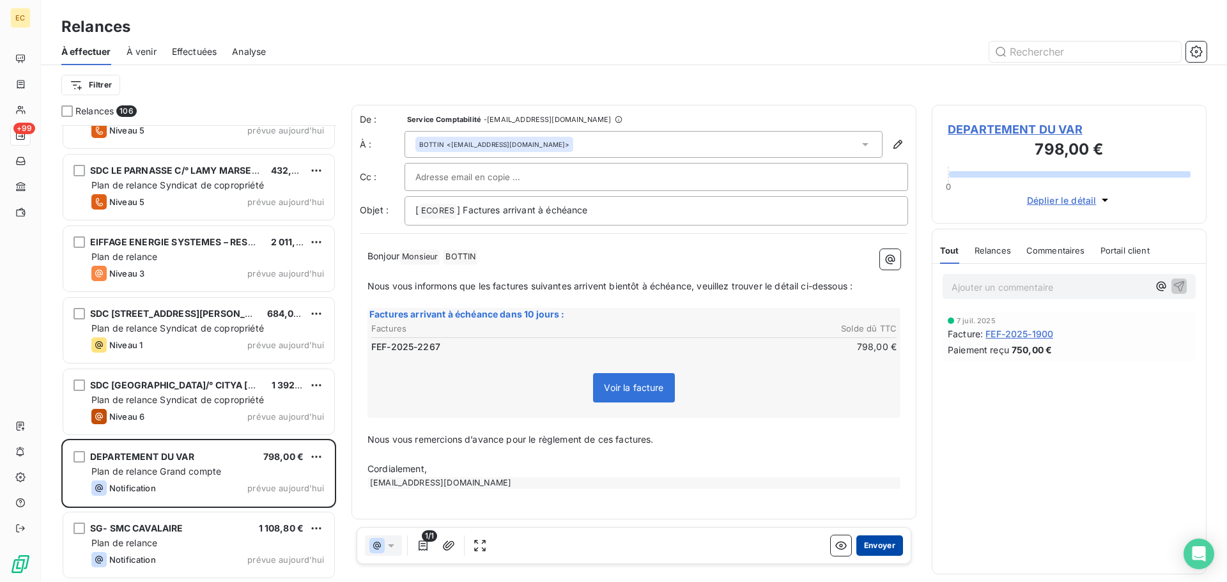
click at [882, 543] on button "Envoyer" at bounding box center [879, 545] width 47 height 20
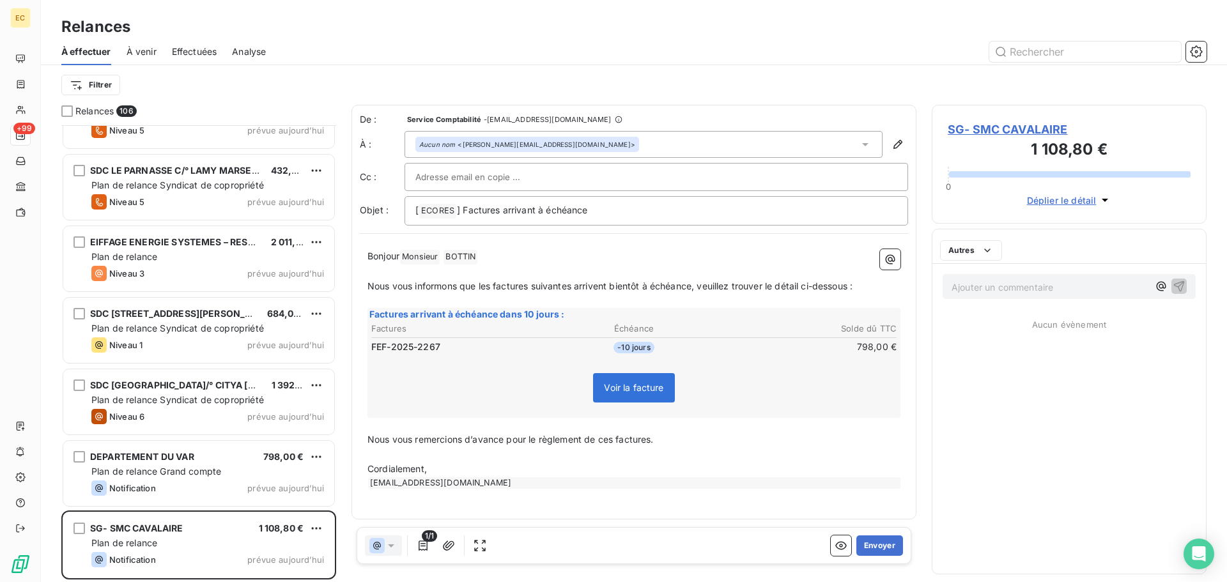
scroll to position [7058, 0]
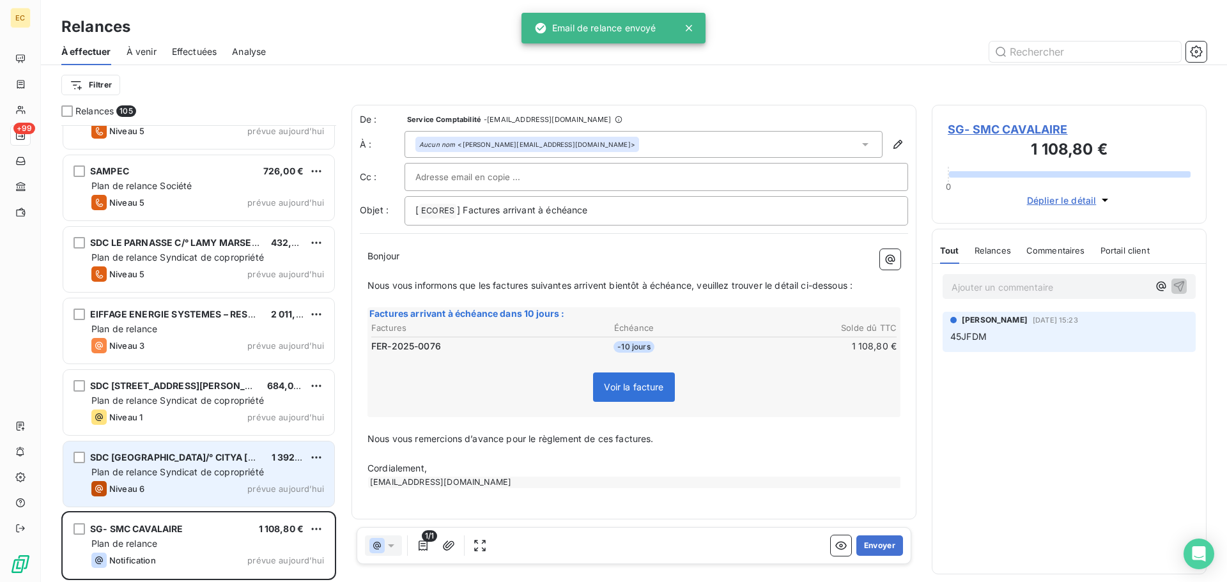
click at [170, 472] on span "Plan de relance Syndicat de copropriété" at bounding box center [177, 471] width 173 height 11
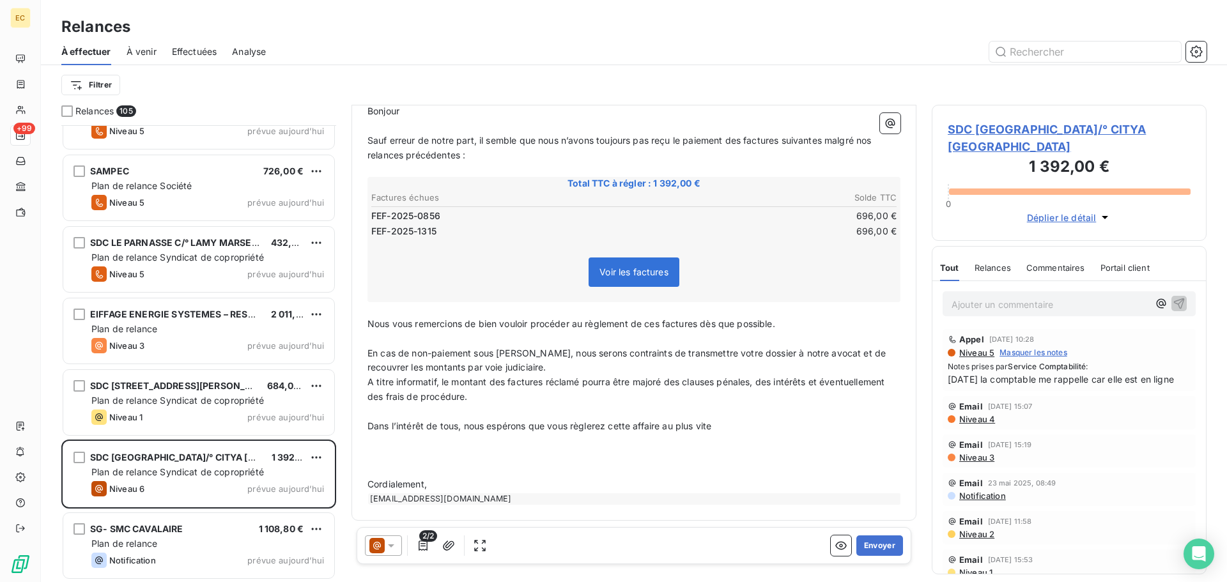
scroll to position [147, 0]
click at [863, 547] on button "Envoyer" at bounding box center [879, 545] width 47 height 20
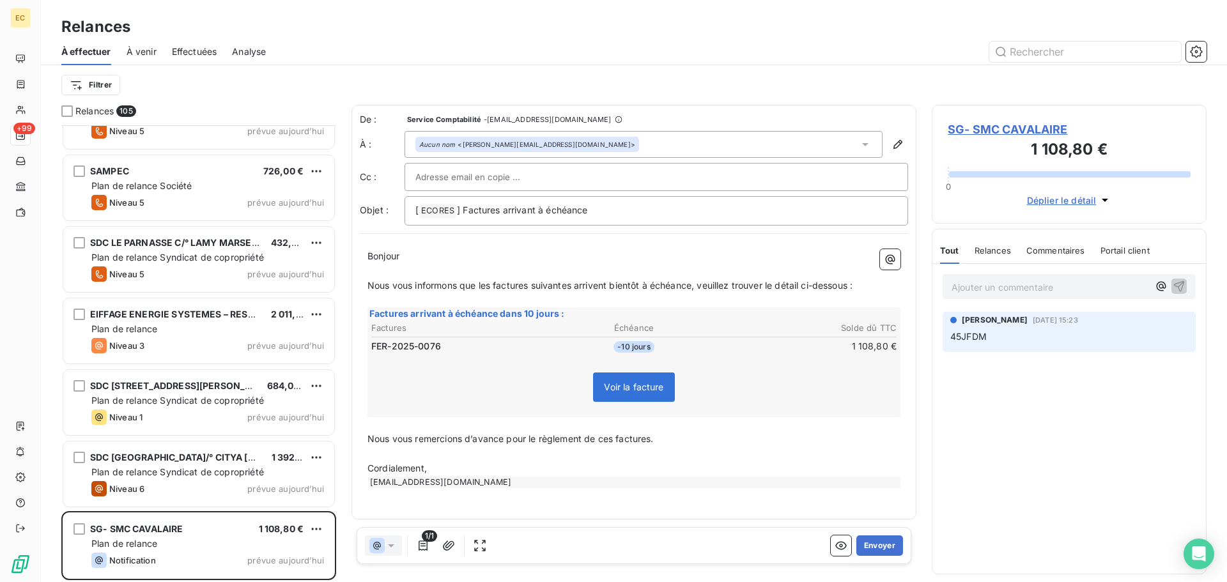
scroll to position [6986, 0]
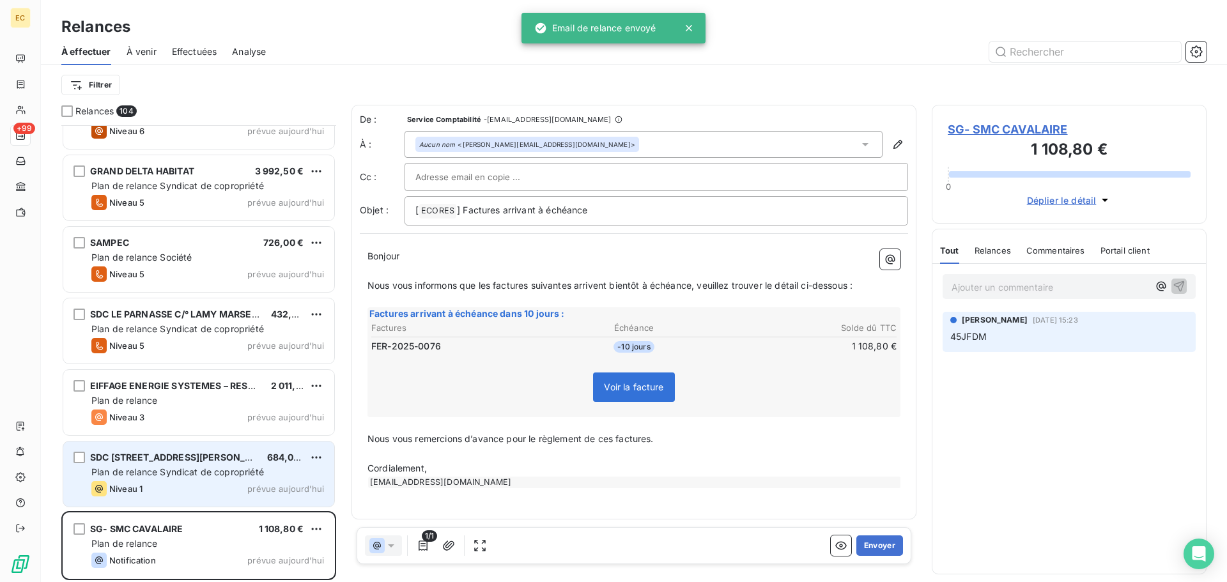
click at [198, 469] on span "Plan de relance Syndicat de copropriété" at bounding box center [177, 471] width 173 height 11
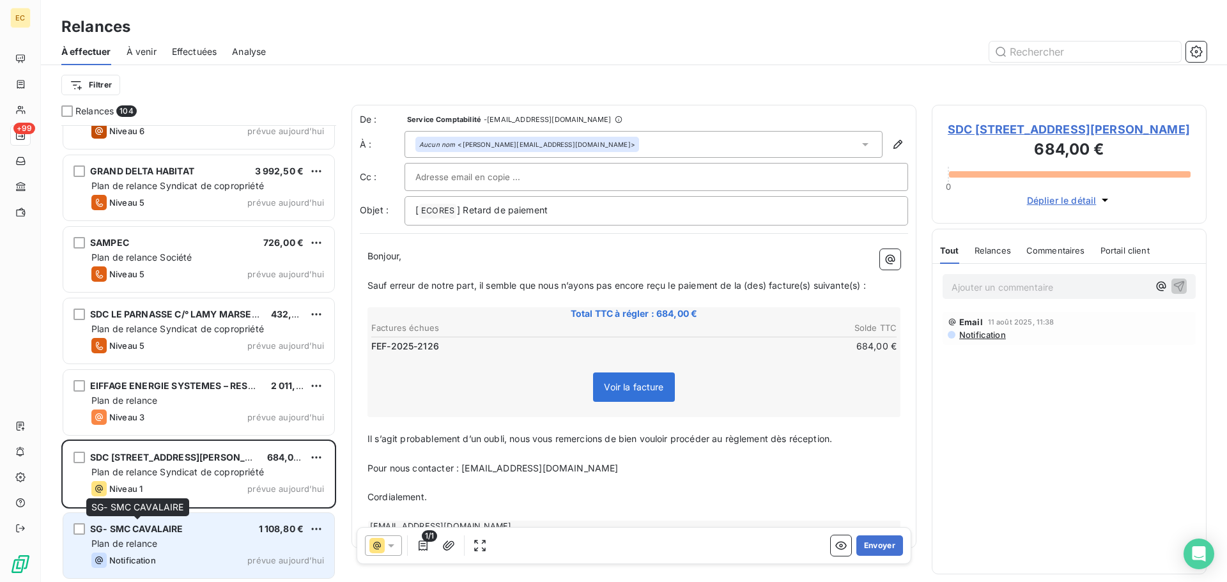
click at [183, 527] on span "SG- SMC CAVALAIRE" at bounding box center [136, 528] width 93 height 11
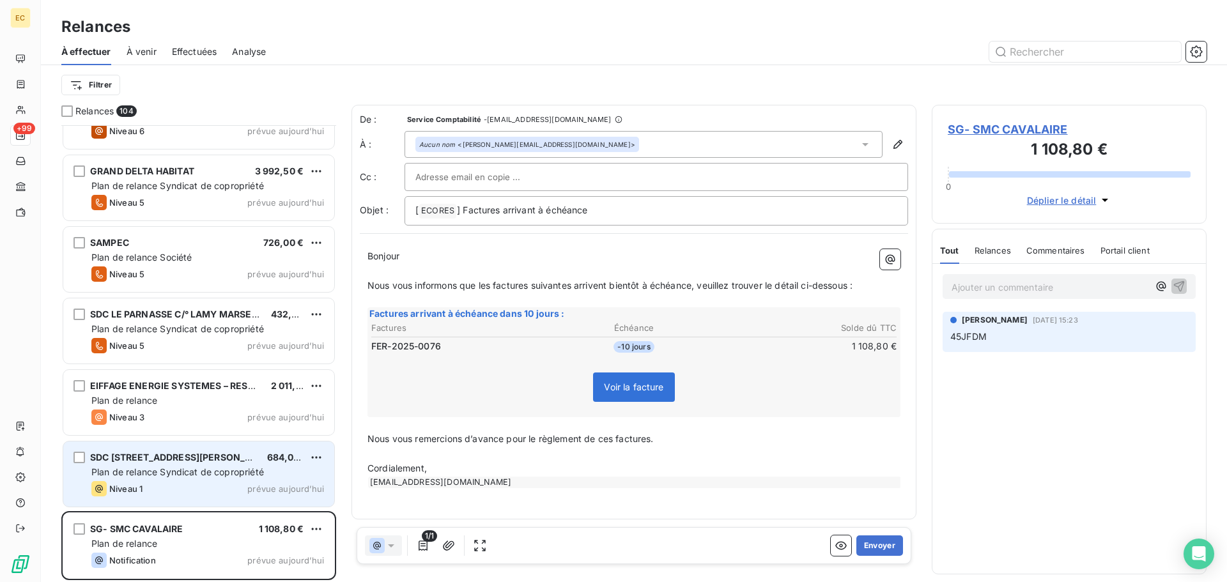
click at [218, 475] on span "Plan de relance Syndicat de copropriété" at bounding box center [177, 471] width 173 height 11
